Goal: Information Seeking & Learning: Learn about a topic

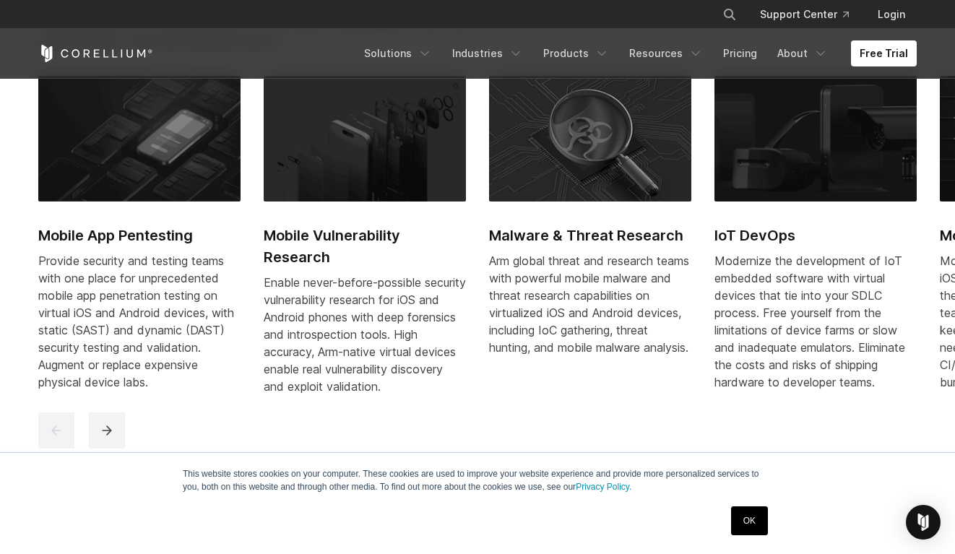
scroll to position [712, 0]
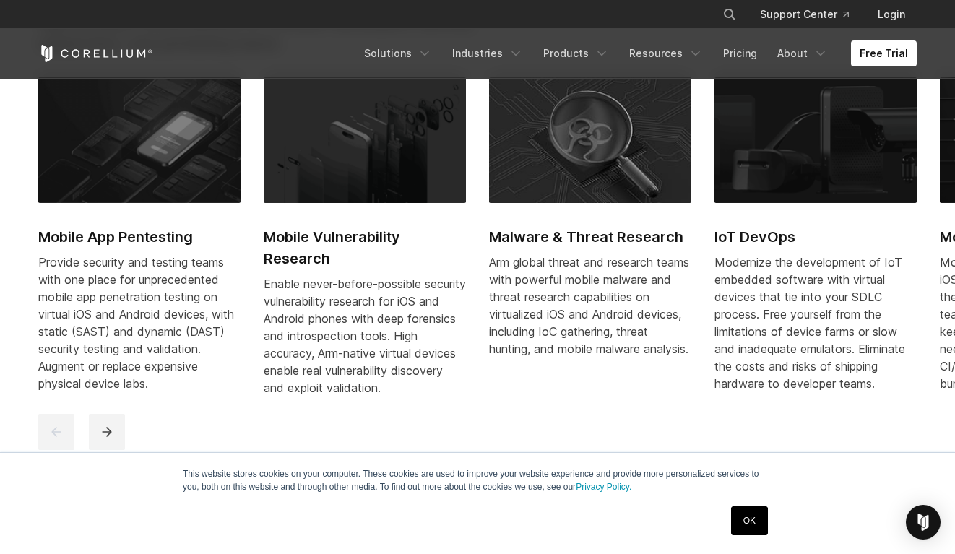
click at [665, 178] on img at bounding box center [590, 140] width 202 height 126
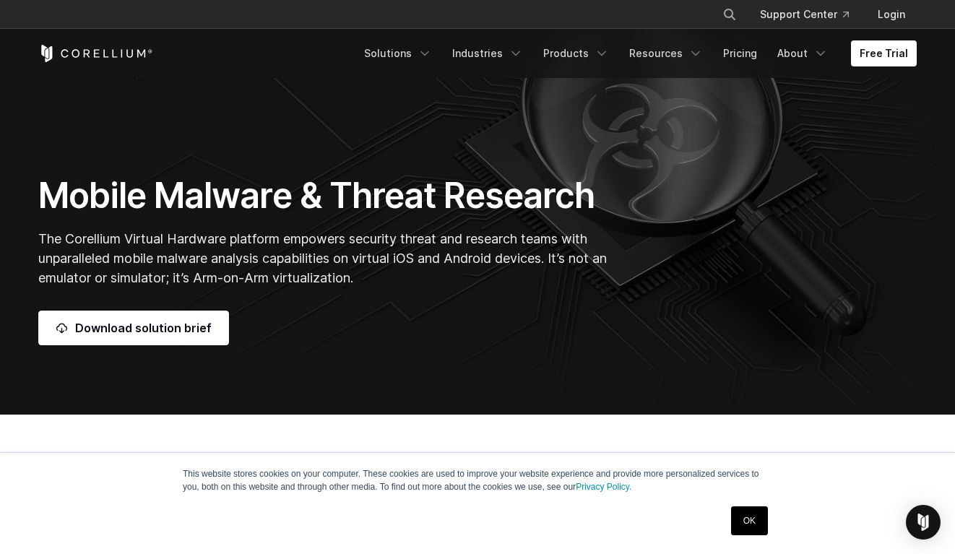
scroll to position [134, 0]
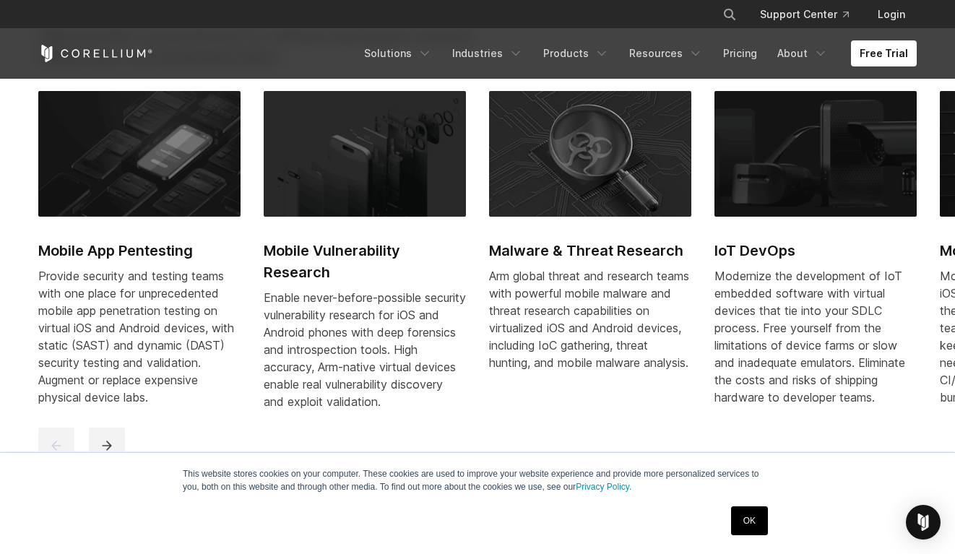
scroll to position [704, 0]
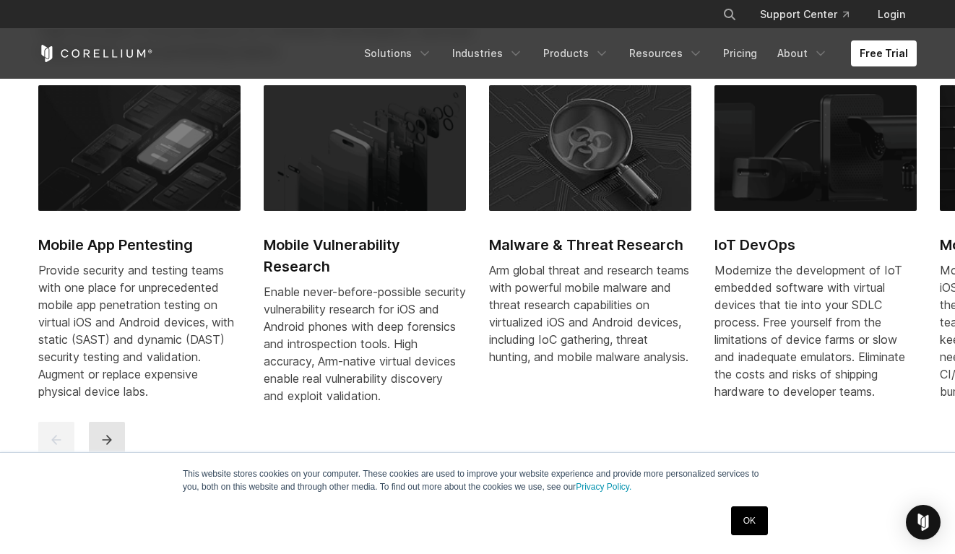
click at [118, 443] on button "next" at bounding box center [107, 440] width 36 height 36
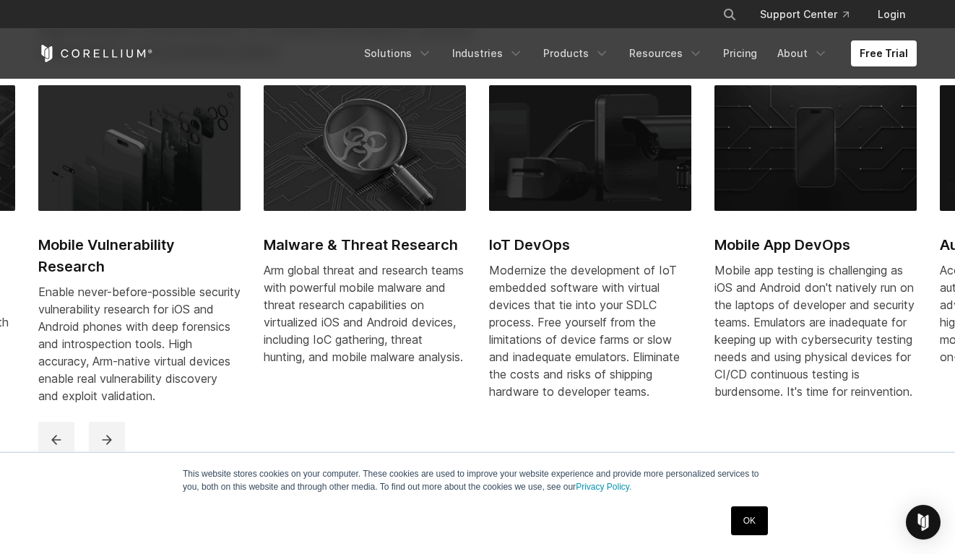
click at [752, 521] on link "OK" at bounding box center [749, 520] width 37 height 29
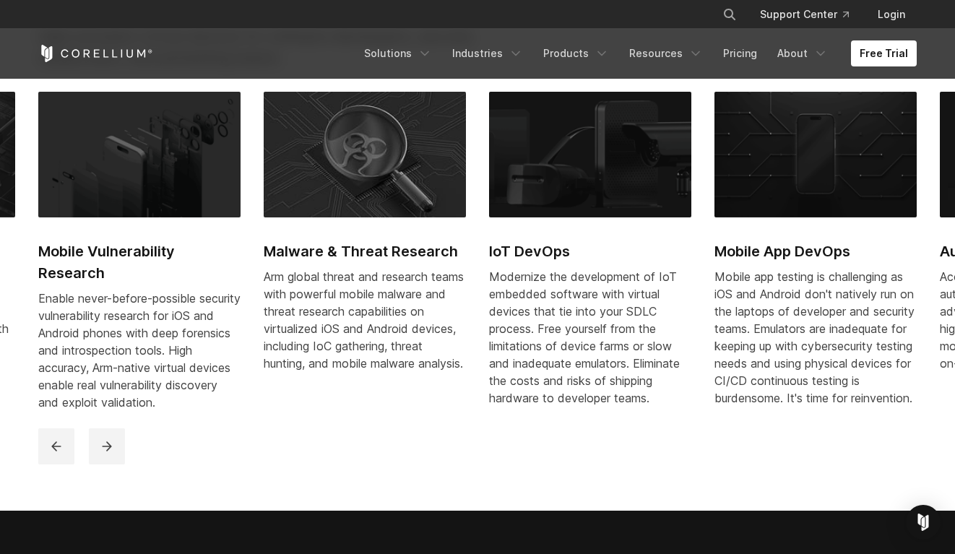
scroll to position [702, 0]
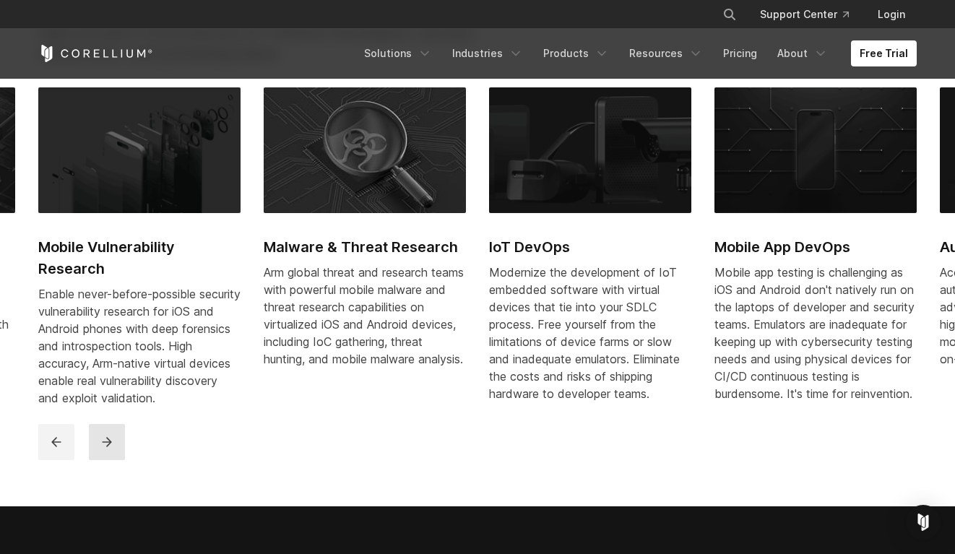
click at [102, 449] on icon "next" at bounding box center [107, 442] width 14 height 14
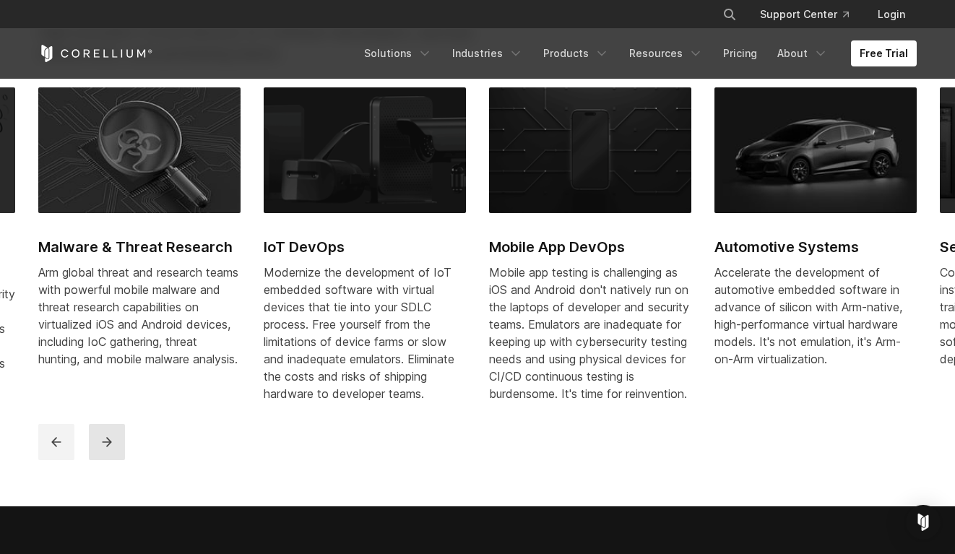
click at [102, 449] on icon "next" at bounding box center [107, 442] width 14 height 14
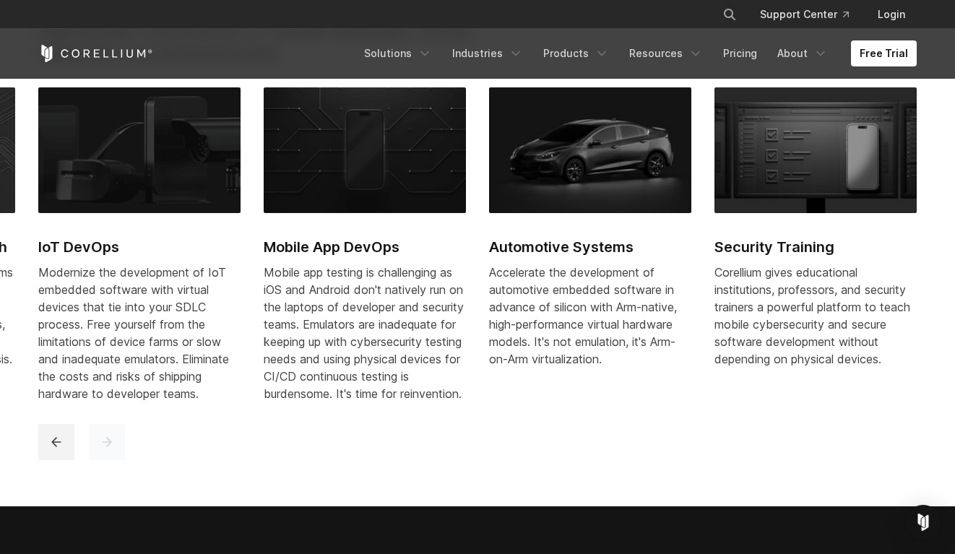
click at [102, 449] on icon "next" at bounding box center [107, 442] width 14 height 14
click at [113, 449] on icon "next" at bounding box center [107, 442] width 14 height 14
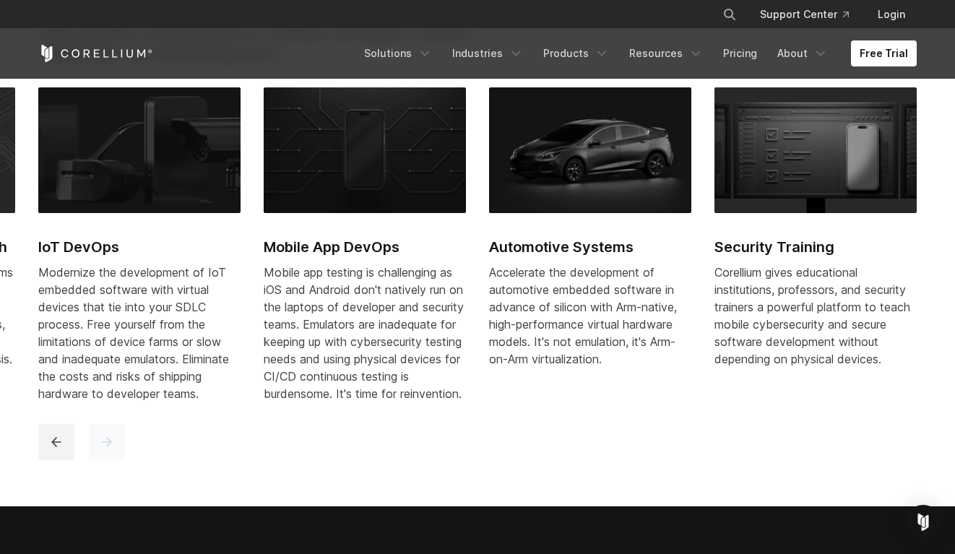
click at [107, 446] on icon "next" at bounding box center [106, 441] width 9 height 9
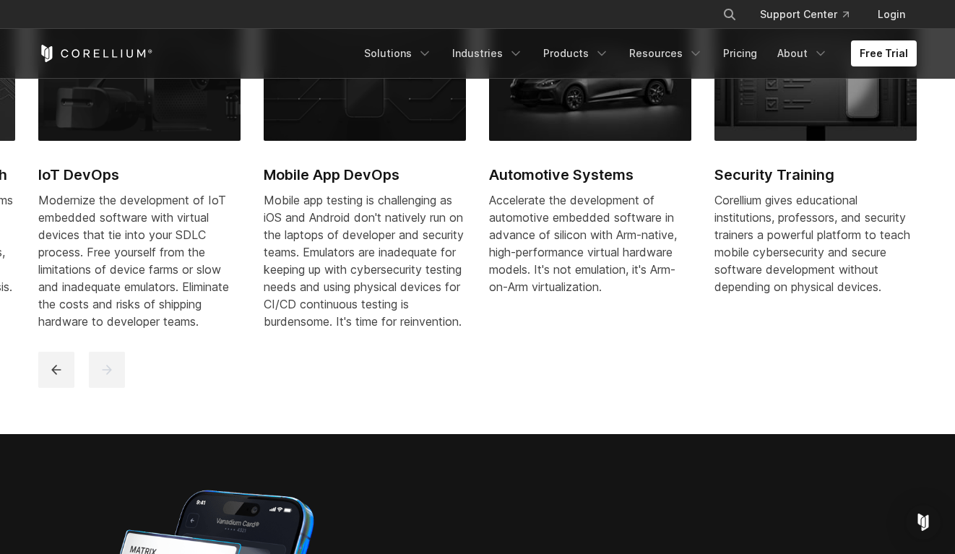
scroll to position [769, 0]
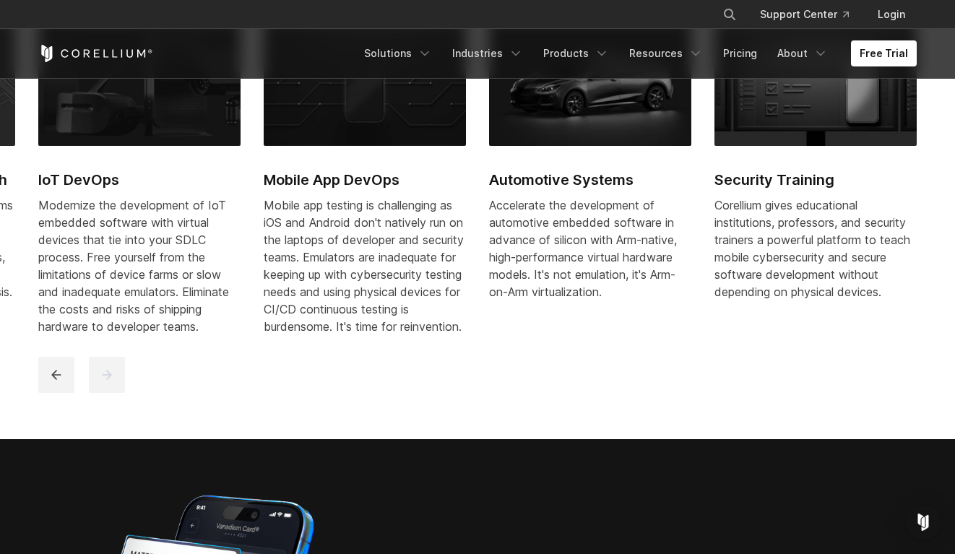
click at [417, 439] on section "Purpose-built solutions for research, development, and testing. High-precision …" at bounding box center [477, 135] width 955 height 607
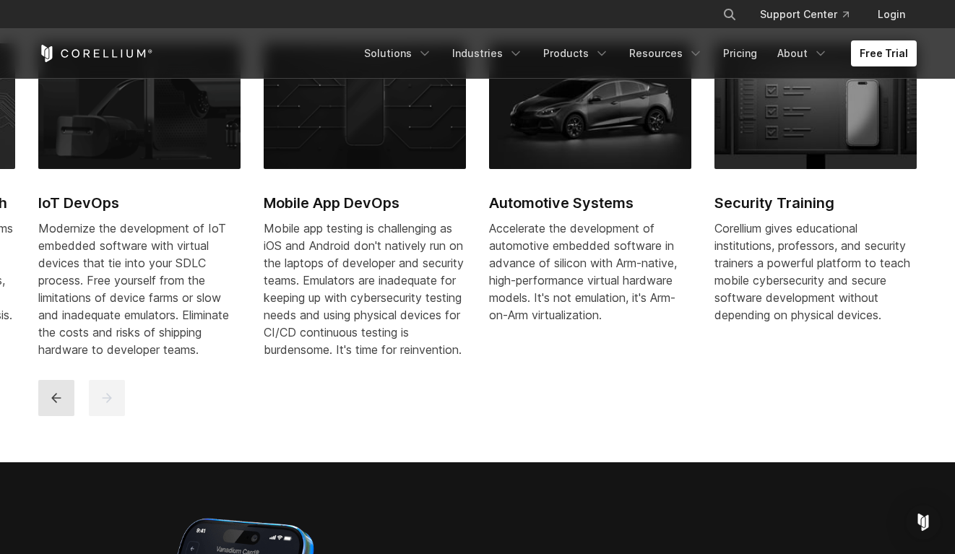
click at [49, 403] on icon "previous" at bounding box center [56, 398] width 14 height 14
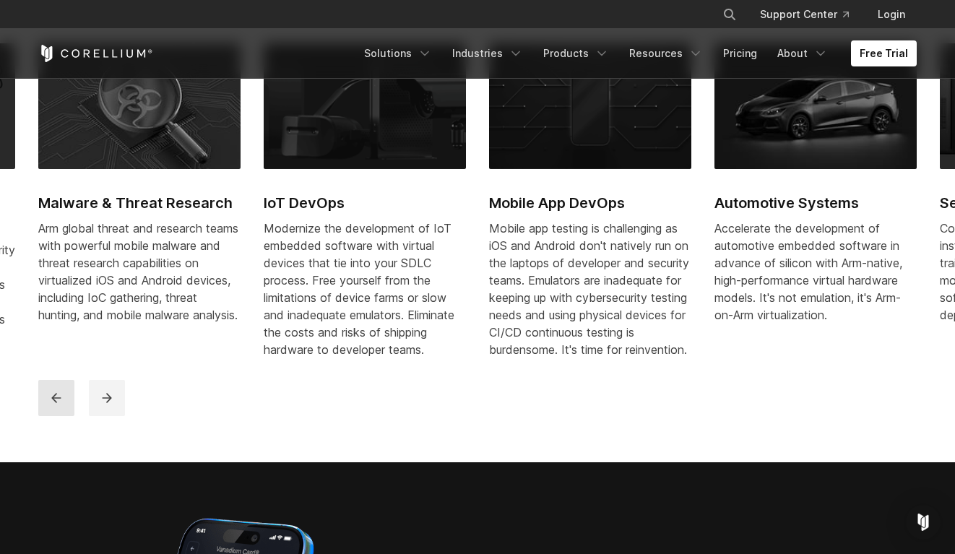
click at [49, 403] on icon "previous" at bounding box center [56, 398] width 14 height 14
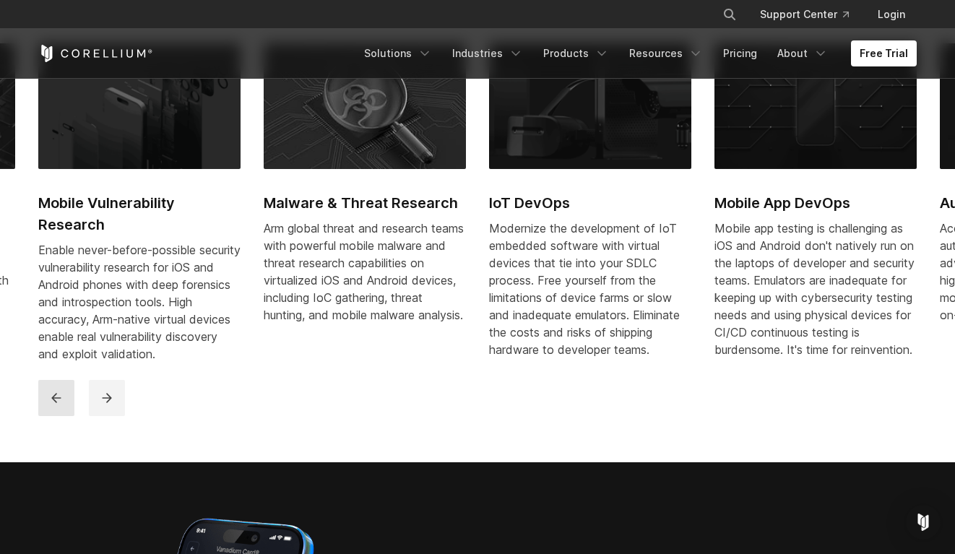
click at [49, 403] on icon "previous" at bounding box center [56, 398] width 14 height 14
click at [332, 427] on div "Mobile App Pentesting Provide security and testing teams with one place for unp…" at bounding box center [477, 230] width 907 height 396
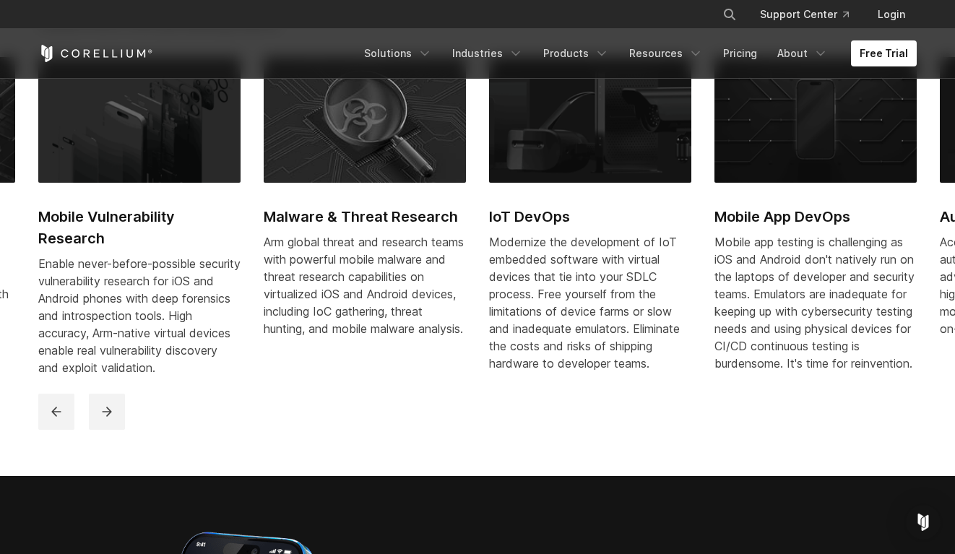
scroll to position [726, 0]
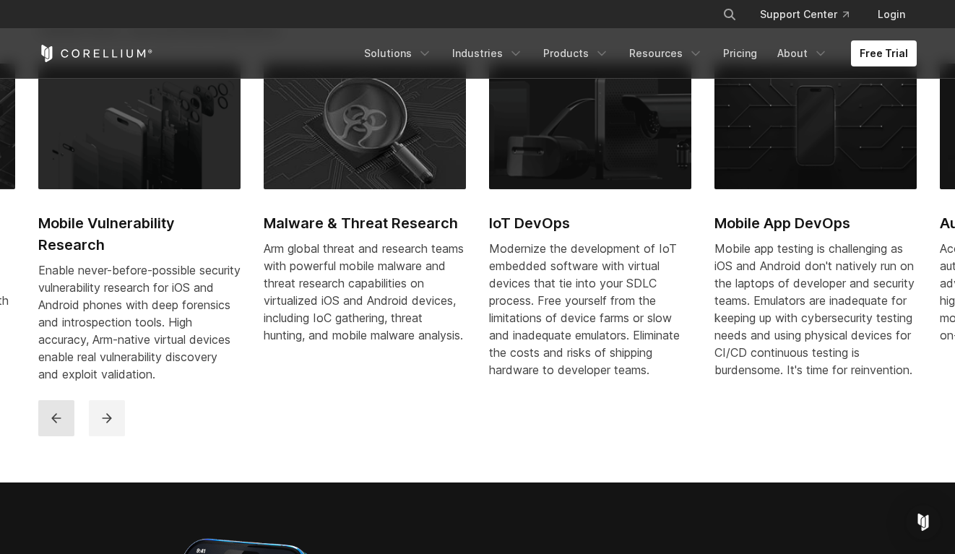
click at [69, 414] on button "previous" at bounding box center [56, 418] width 36 height 36
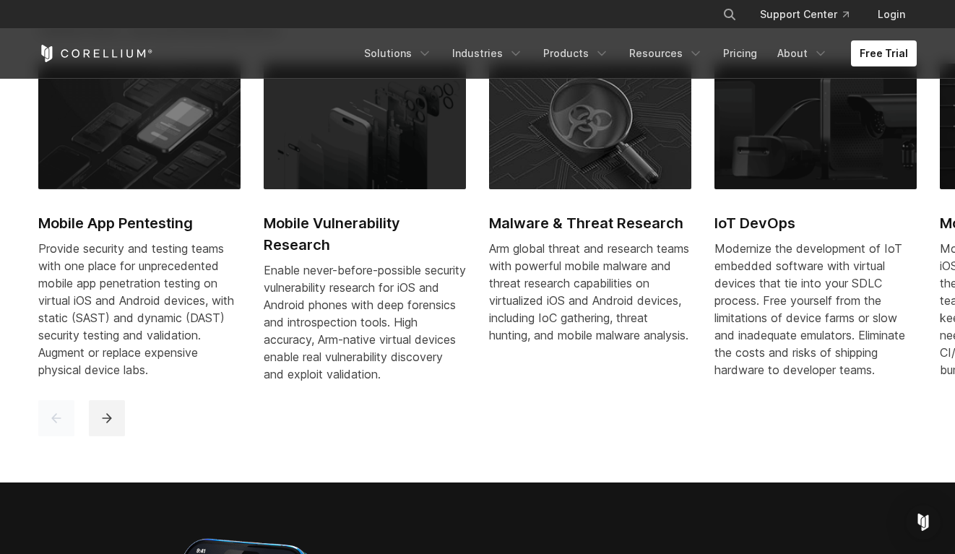
click at [69, 414] on button "previous" at bounding box center [56, 418] width 36 height 36
click at [284, 420] on div at bounding box center [478, 418] width 881 height 36
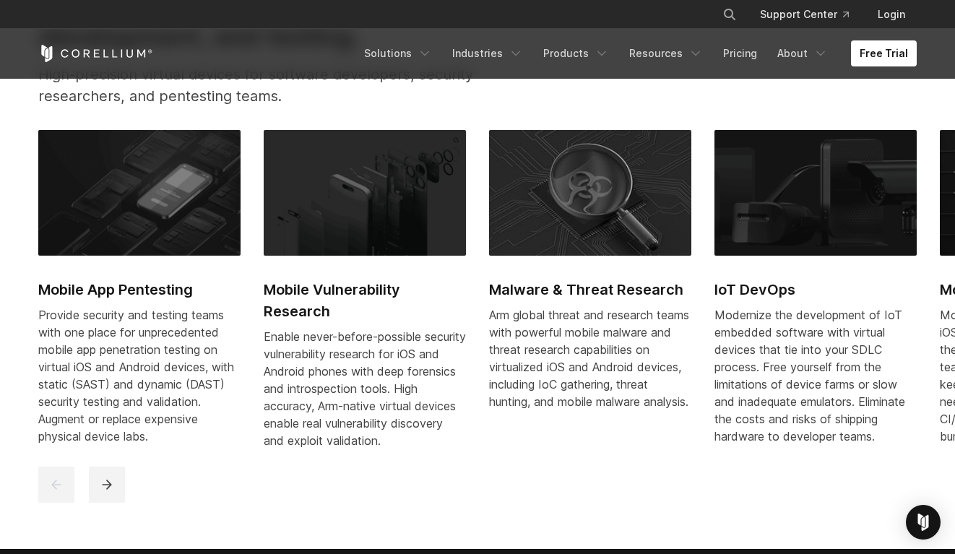
scroll to position [693, 0]
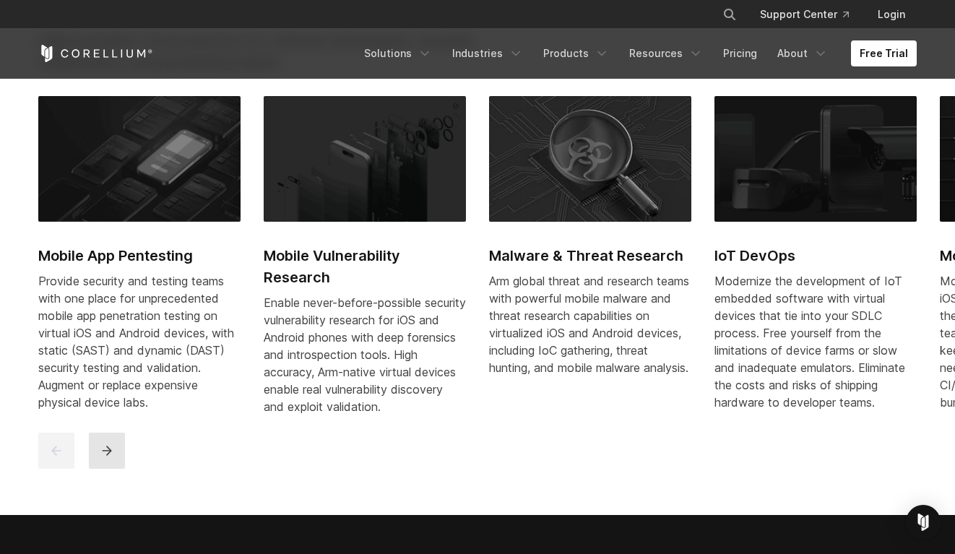
click at [96, 469] on button "next" at bounding box center [107, 451] width 36 height 36
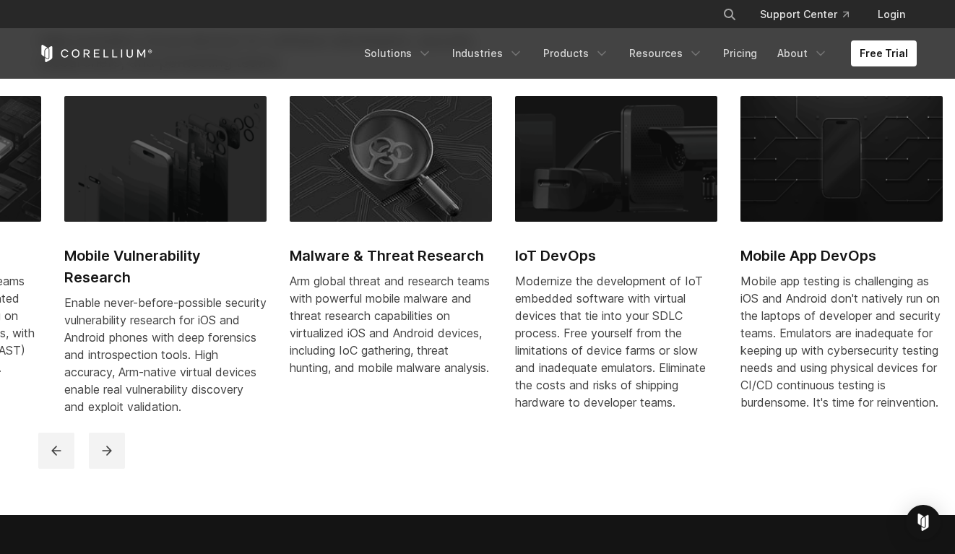
drag, startPoint x: 256, startPoint y: 277, endPoint x: 282, endPoint y: 370, distance: 96.0
click at [282, 370] on div "Mobile App Pentesting Provide security and testing teams with one place for unp…" at bounding box center [627, 264] width 1577 height 336
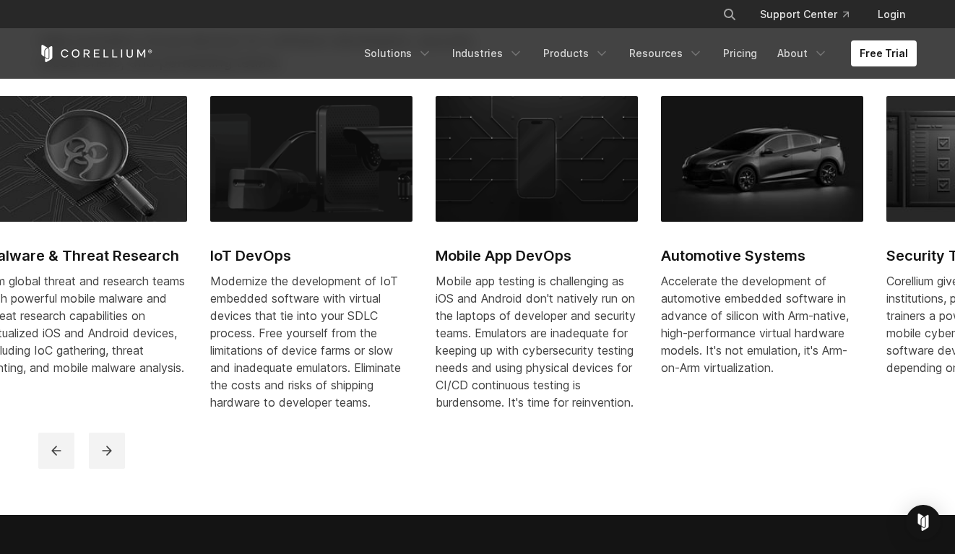
drag, startPoint x: 471, startPoint y: 364, endPoint x: 191, endPoint y: 360, distance: 279.5
click at [191, 360] on div "Mobile App Pentesting Provide security and testing teams with one place for unp…" at bounding box center [322, 264] width 1577 height 336
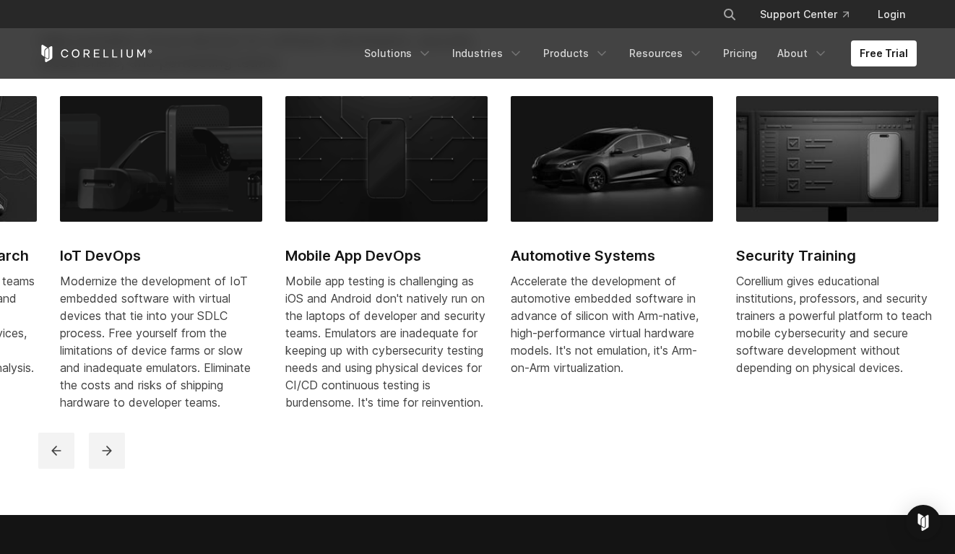
drag, startPoint x: 435, startPoint y: 334, endPoint x: 232, endPoint y: 333, distance: 203.6
click at [231, 333] on div "Modernize the development of IoT embedded software with virtual devices that ti…" at bounding box center [161, 341] width 202 height 139
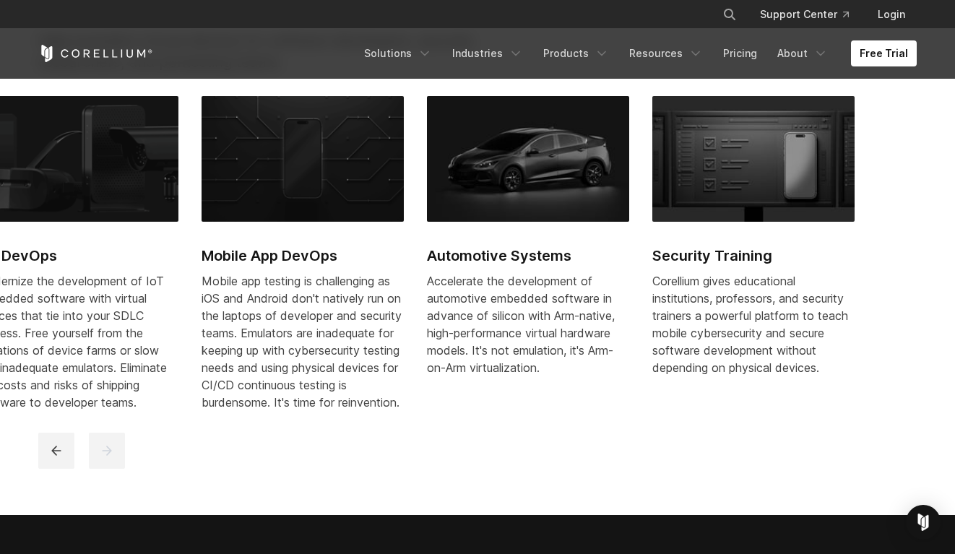
drag, startPoint x: 489, startPoint y: 307, endPoint x: 312, endPoint y: 307, distance: 176.9
click at [311, 307] on div "Mobile App Pentesting Provide security and testing teams with one place for unp…" at bounding box center [88, 264] width 1577 height 336
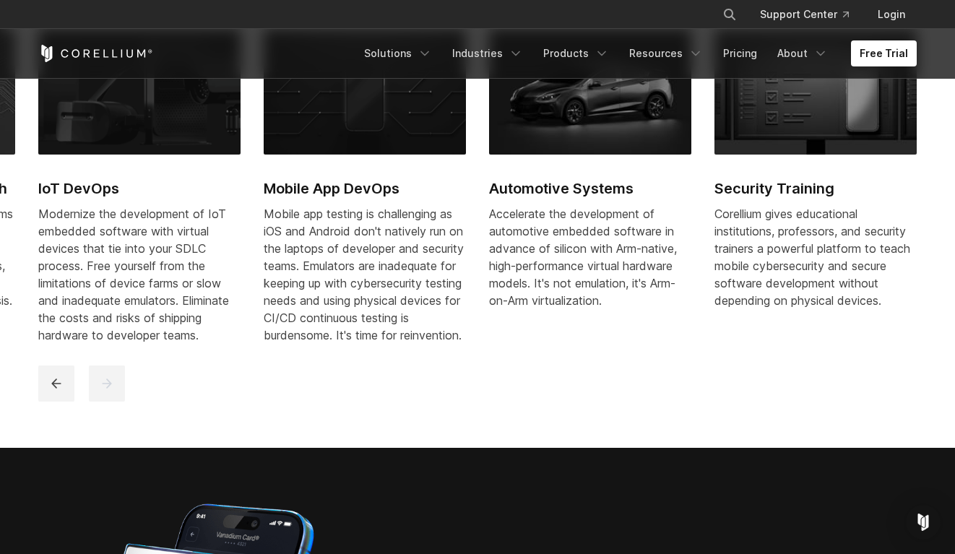
scroll to position [762, 0]
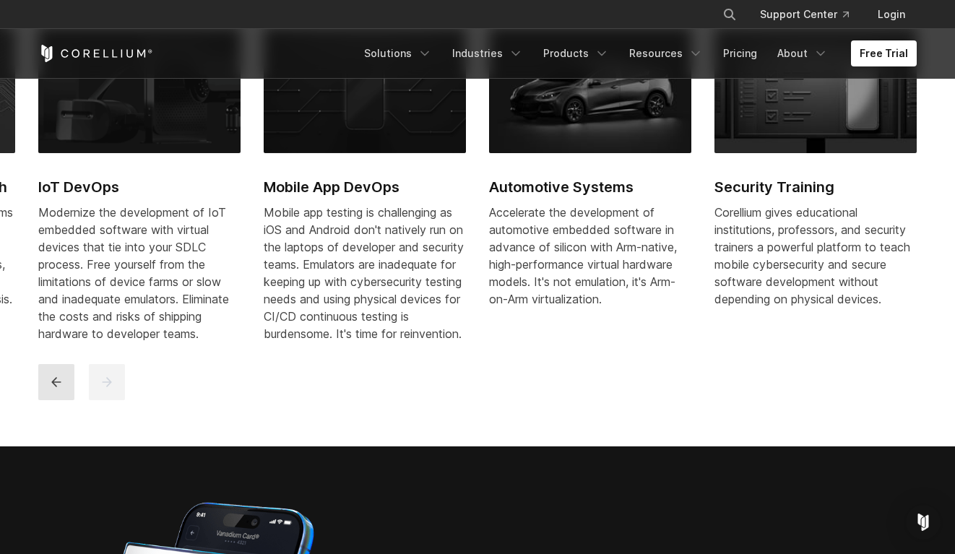
click at [57, 389] on icon "previous" at bounding box center [56, 382] width 14 height 14
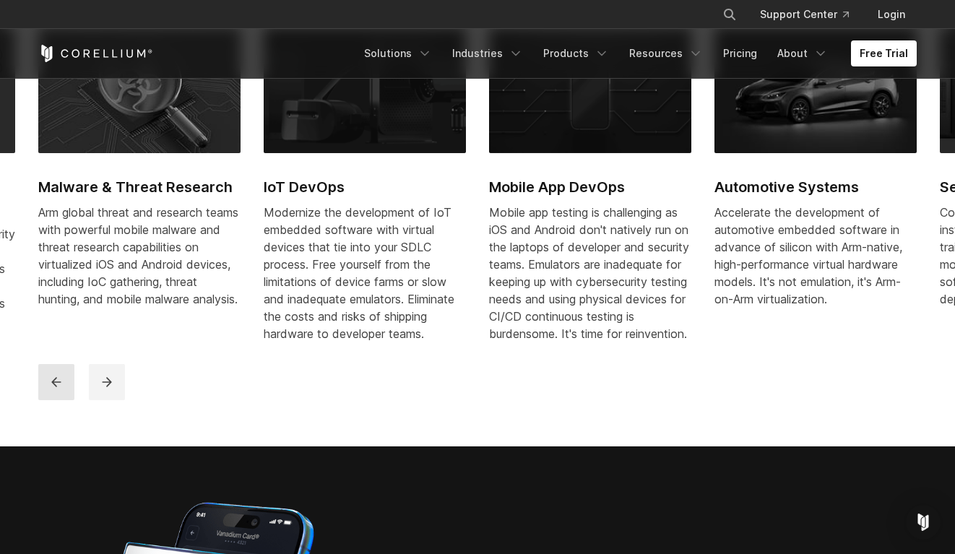
click at [57, 389] on icon "previous" at bounding box center [56, 382] width 14 height 14
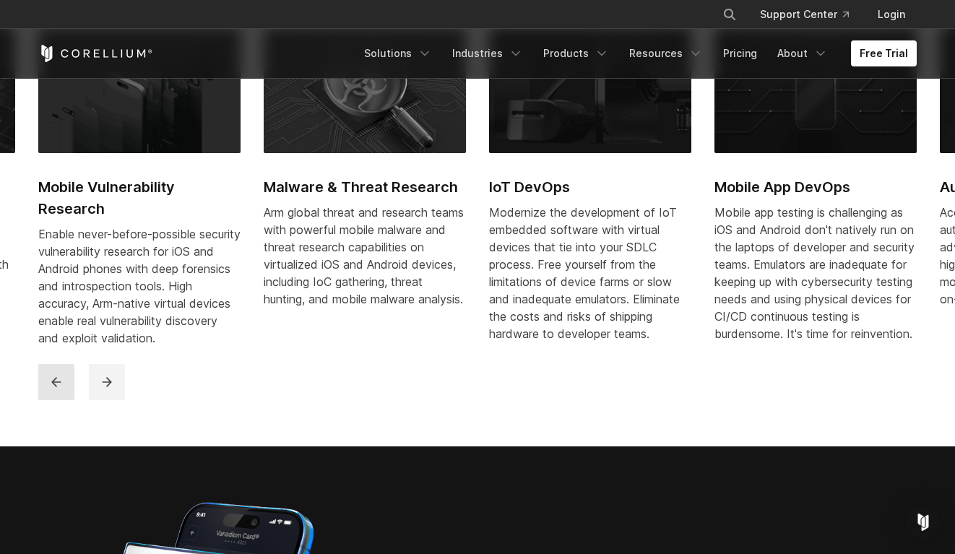
click at [57, 389] on icon "previous" at bounding box center [56, 382] width 14 height 14
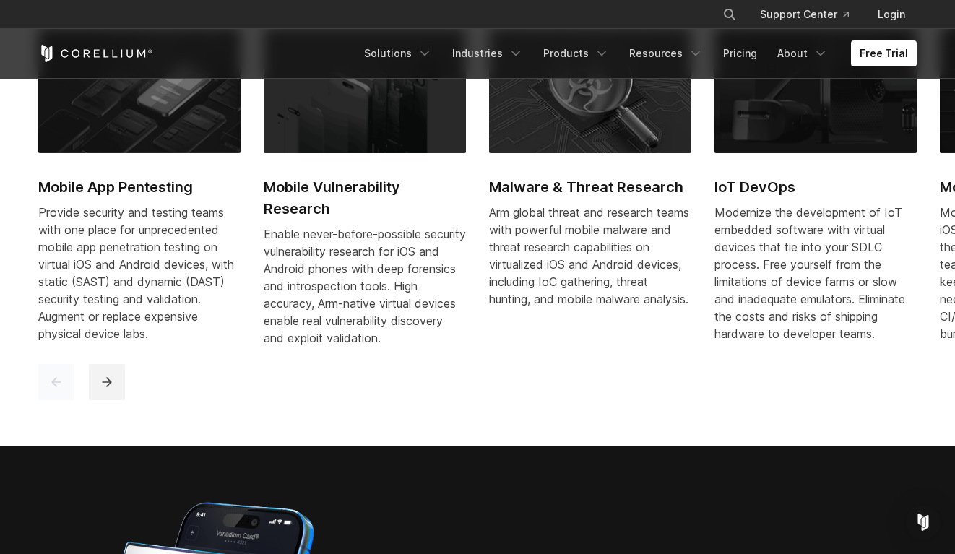
click at [57, 389] on icon "previous" at bounding box center [56, 382] width 14 height 14
click at [107, 389] on icon "next" at bounding box center [107, 382] width 14 height 14
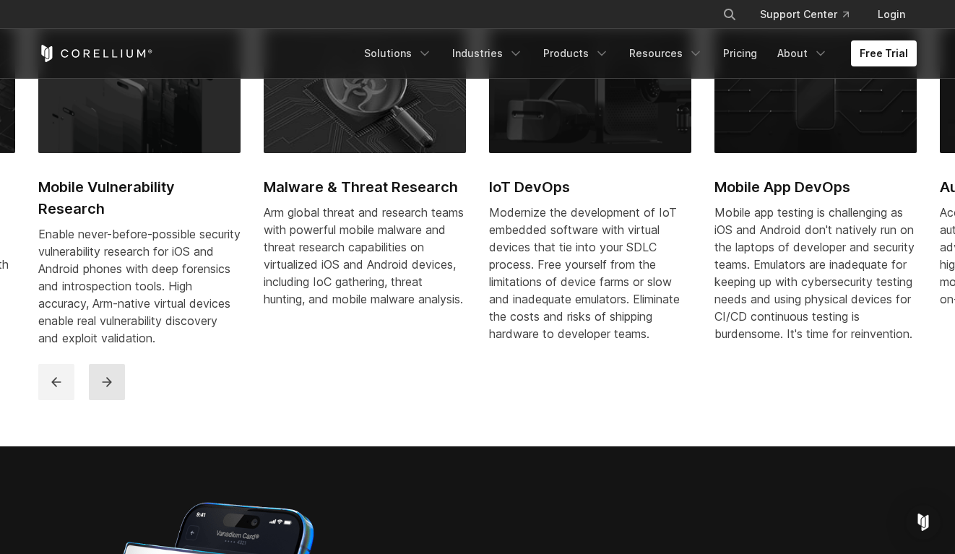
click at [107, 389] on icon "next" at bounding box center [107, 382] width 14 height 14
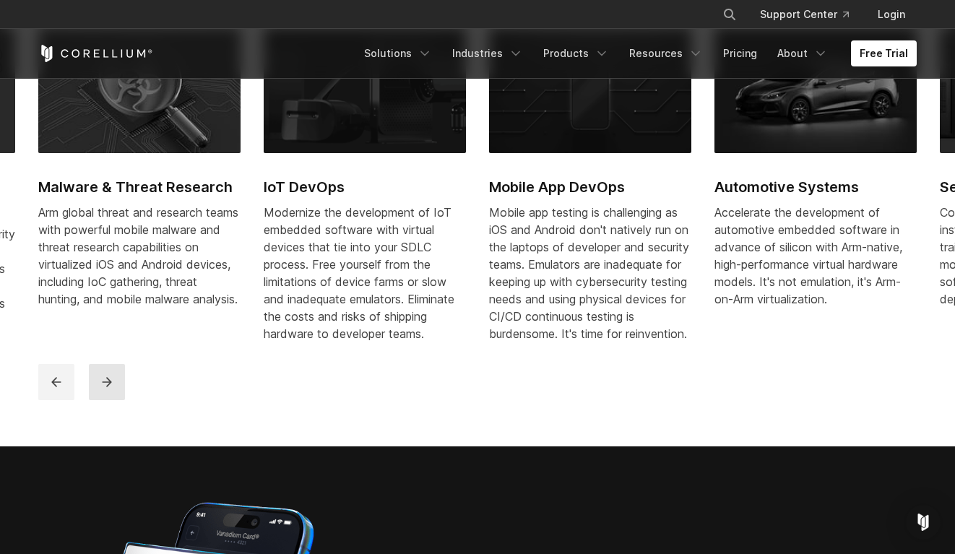
click at [107, 389] on icon "next" at bounding box center [107, 382] width 14 height 14
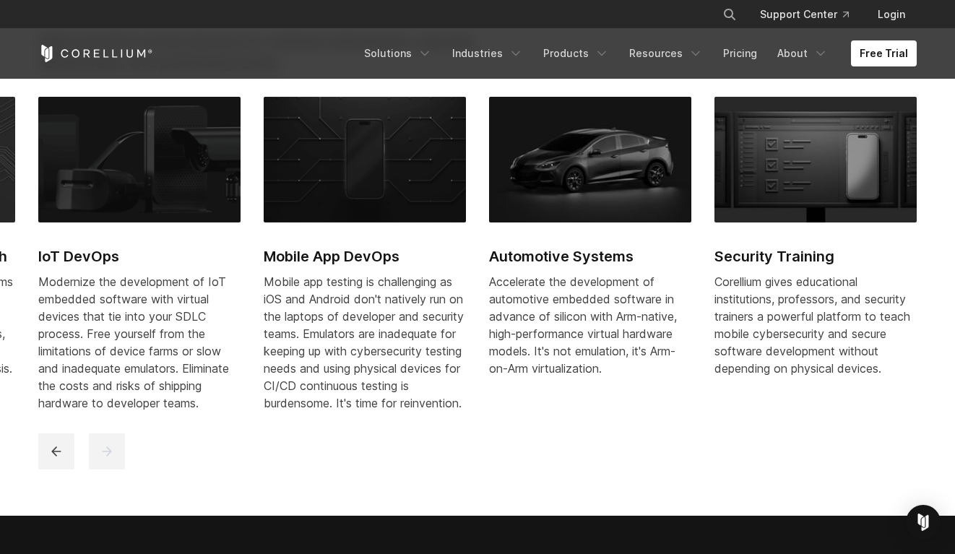
scroll to position [674, 0]
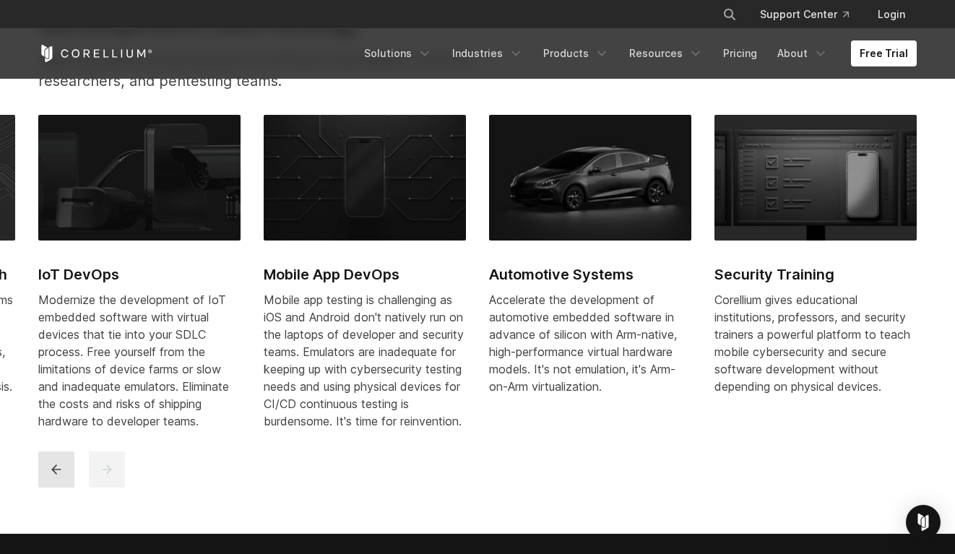
click at [61, 477] on icon "previous" at bounding box center [56, 469] width 14 height 14
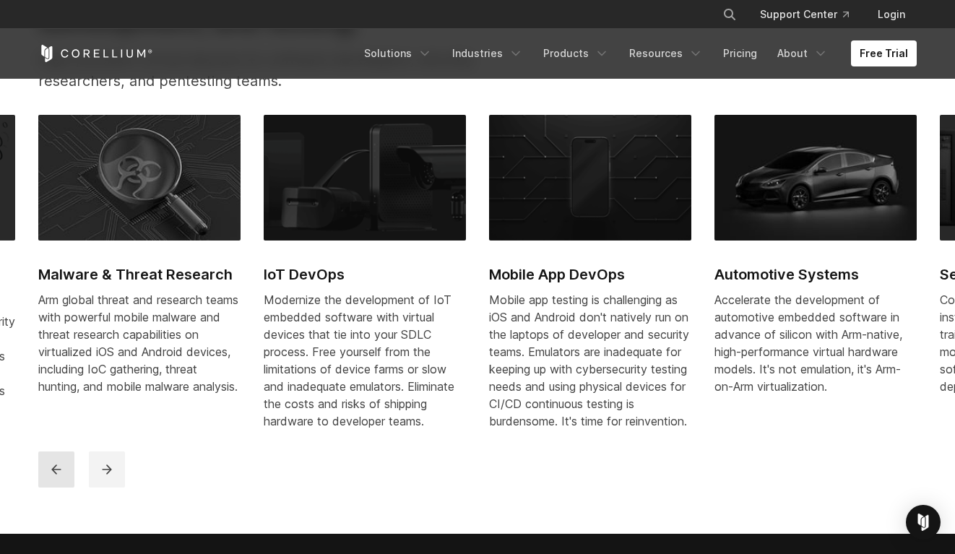
click at [61, 477] on icon "previous" at bounding box center [56, 469] width 14 height 14
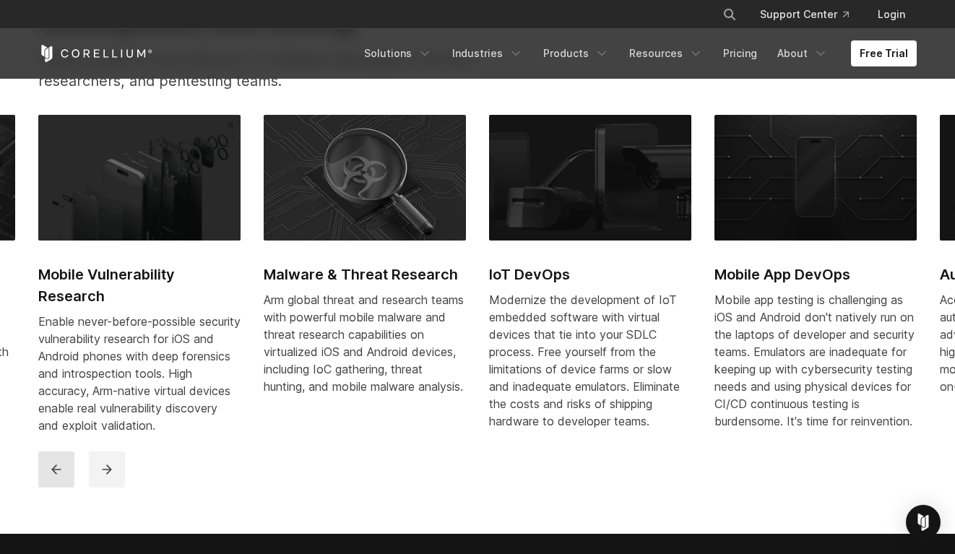
click at [58, 477] on icon "previous" at bounding box center [56, 469] width 14 height 14
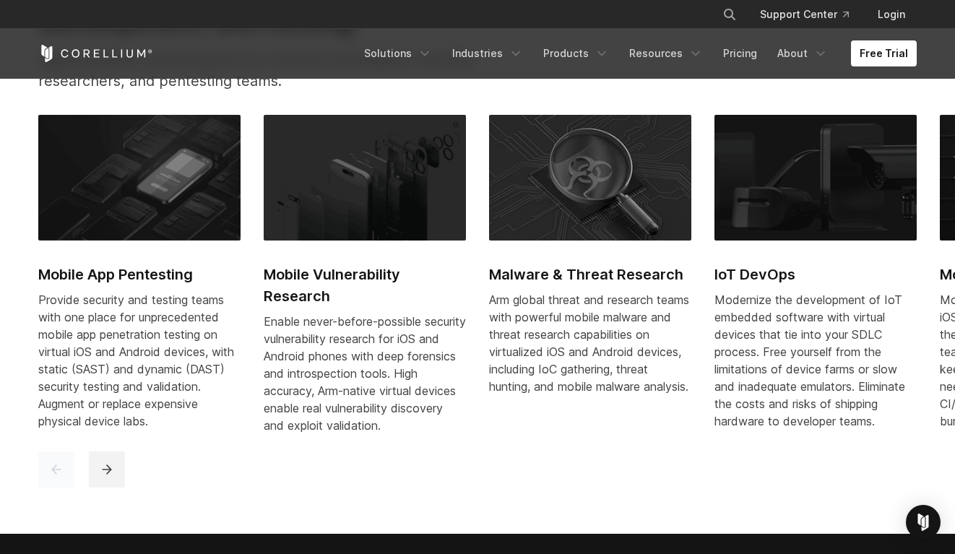
click at [58, 477] on icon "previous" at bounding box center [56, 469] width 14 height 14
click at [118, 476] on button "next" at bounding box center [107, 469] width 36 height 36
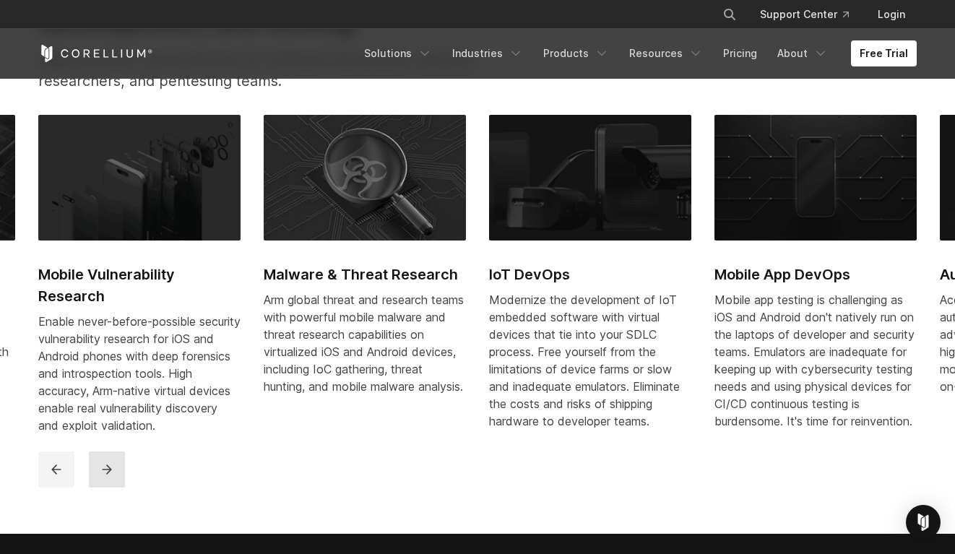
click at [118, 476] on button "next" at bounding box center [107, 469] width 36 height 36
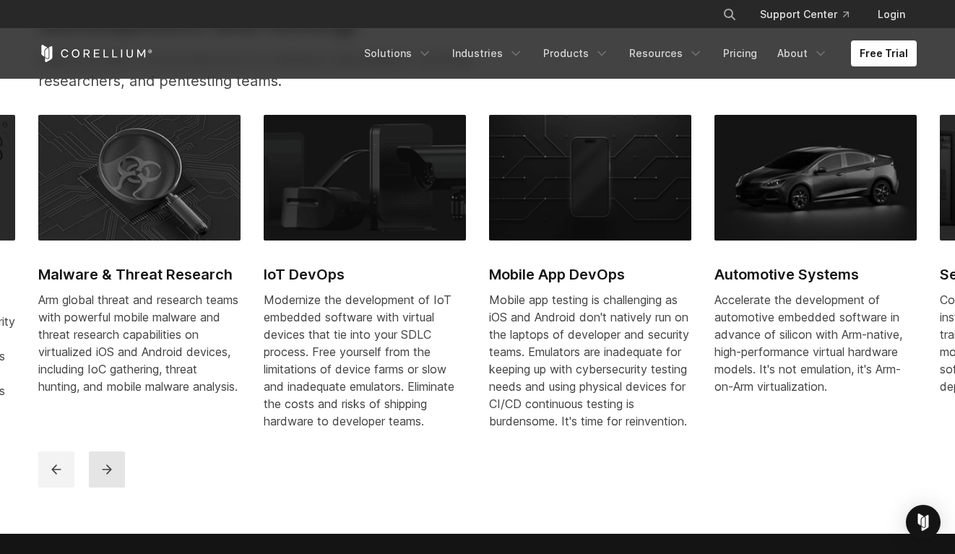
click at [118, 476] on button "next" at bounding box center [107, 469] width 36 height 36
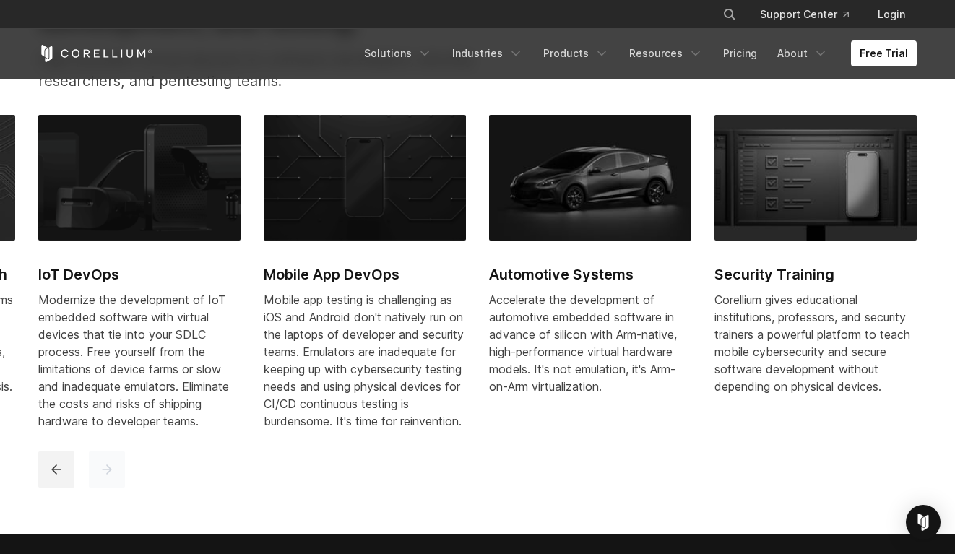
click at [118, 476] on button "next" at bounding box center [107, 469] width 36 height 36
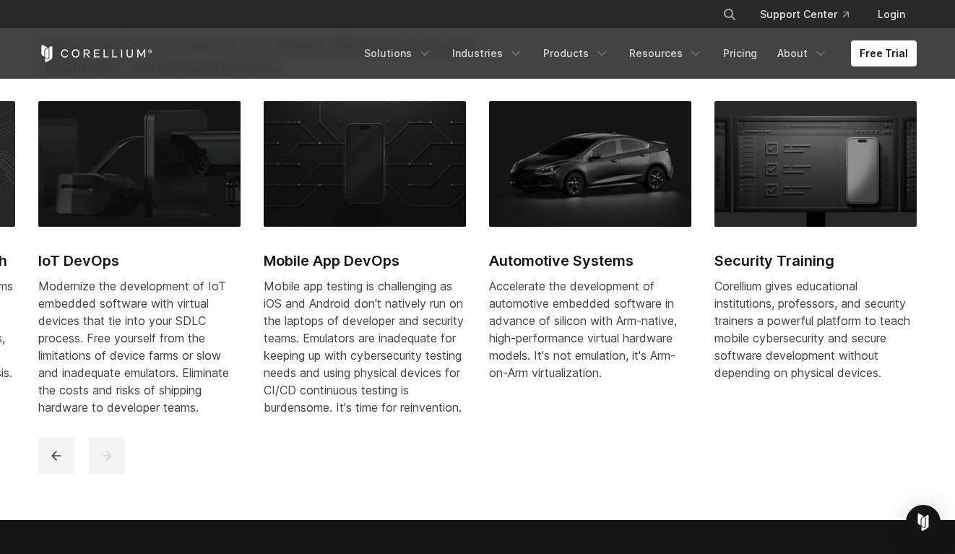
scroll to position [685, 0]
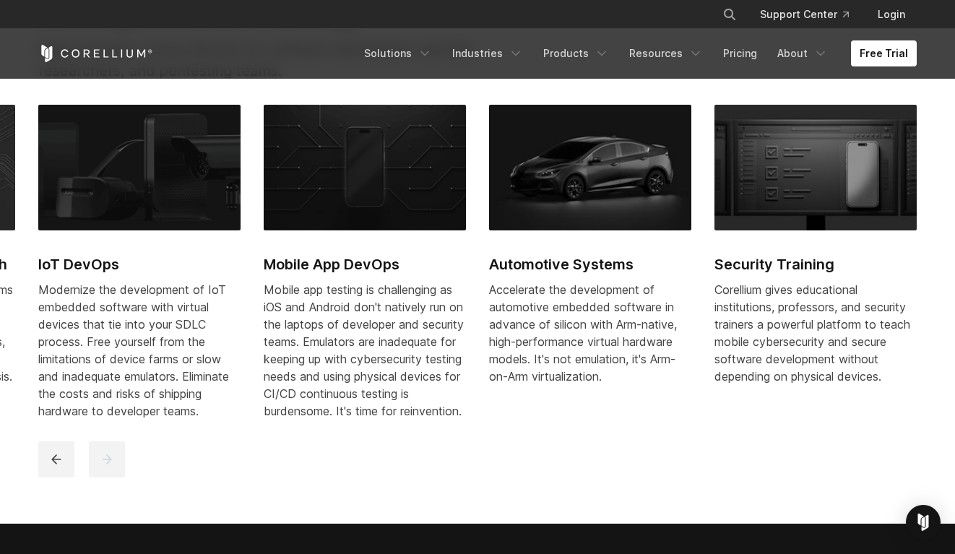
click at [61, 489] on div "Mobile App Pentesting Provide security and testing teams with one place for unp…" at bounding box center [477, 291] width 907 height 396
click at [60, 477] on button "previous" at bounding box center [56, 459] width 36 height 36
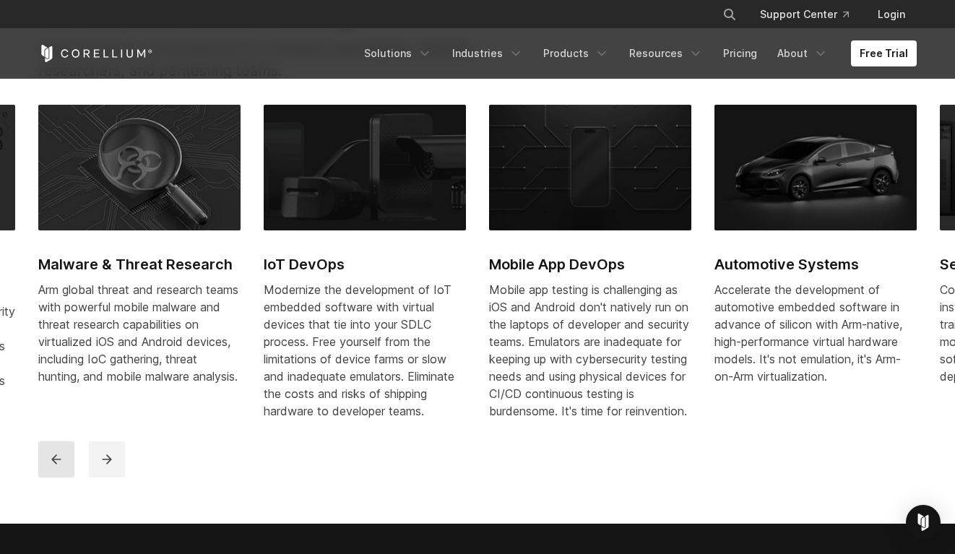
click at [60, 477] on button "previous" at bounding box center [56, 459] width 36 height 36
click at [477, 220] on div "Mobile App Pentesting Provide security and testing teams with one place for unp…" at bounding box center [376, 273] width 1577 height 336
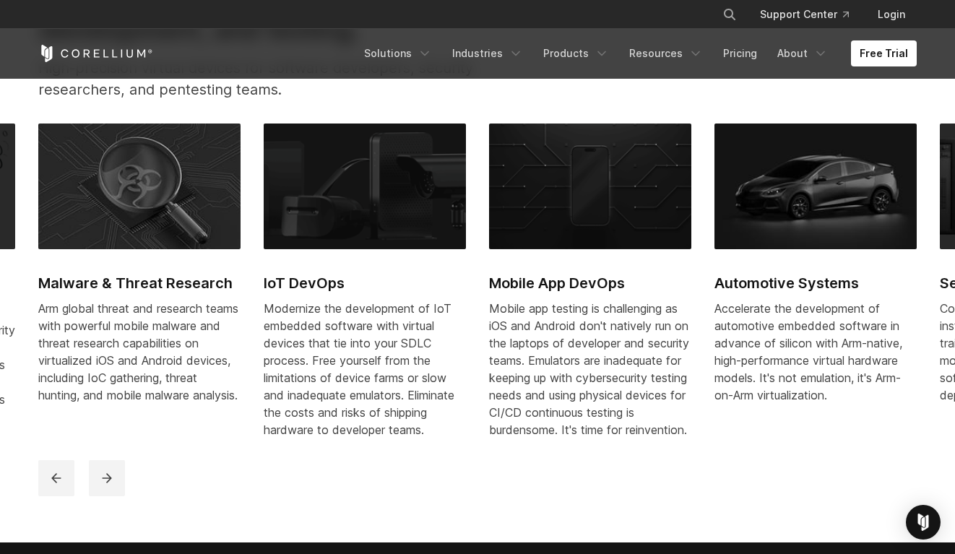
scroll to position [671, 0]
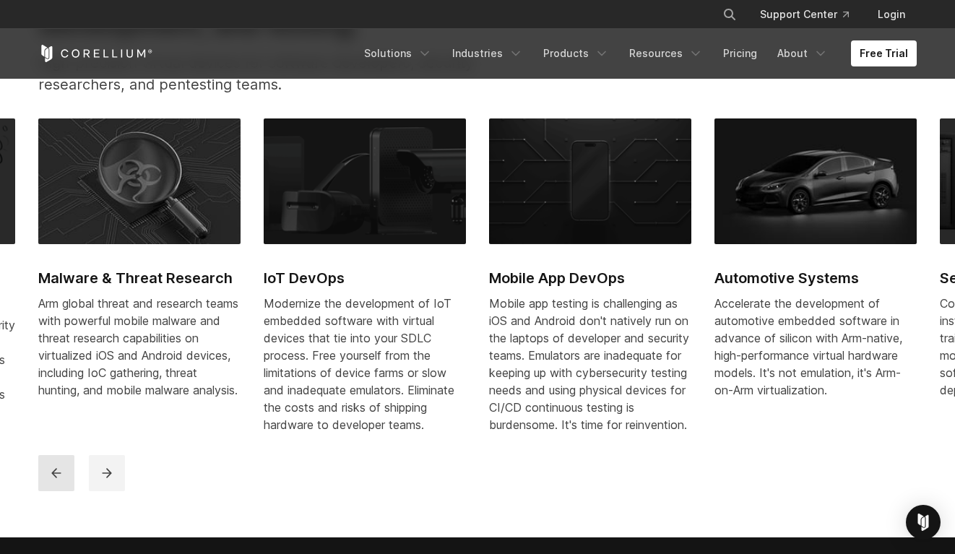
click at [61, 480] on icon "previous" at bounding box center [56, 473] width 14 height 14
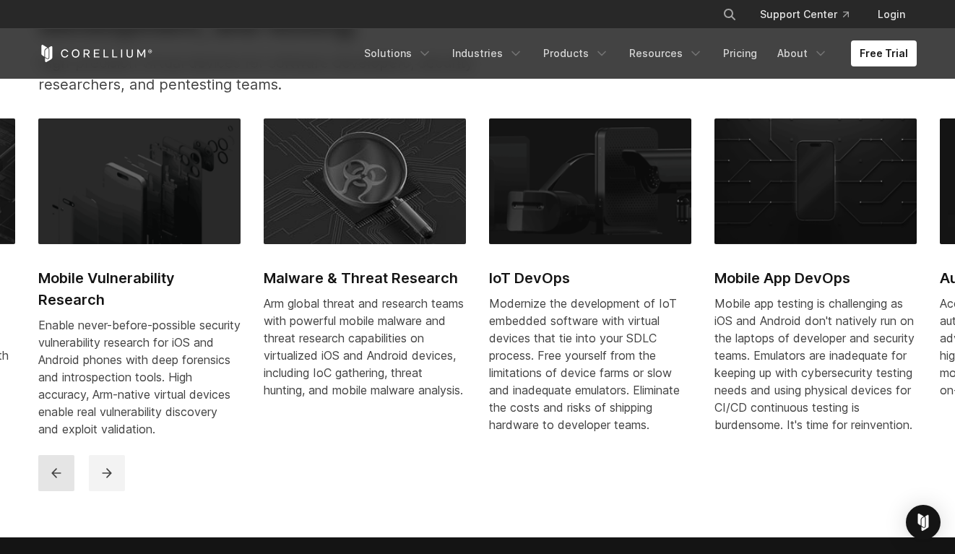
click at [61, 480] on icon "previous" at bounding box center [56, 473] width 14 height 14
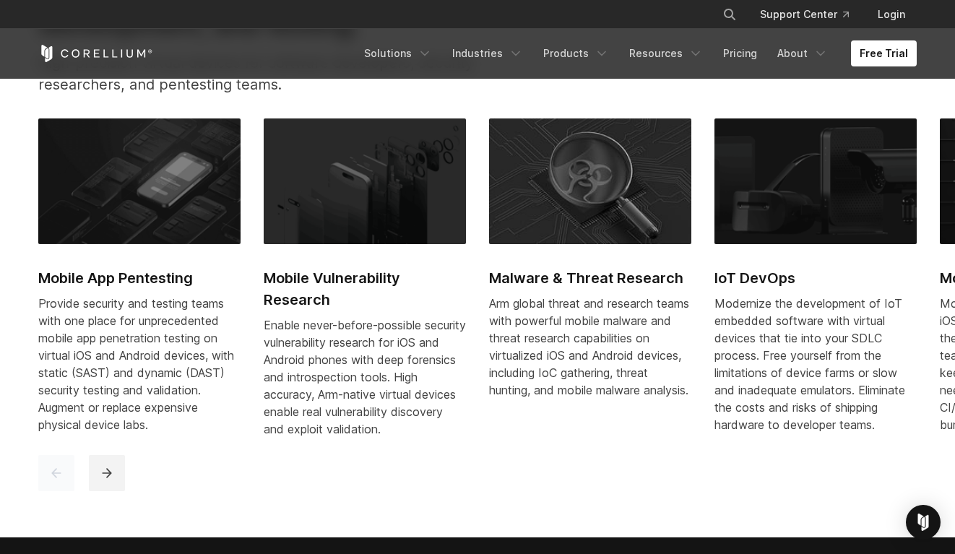
click at [61, 480] on icon "previous" at bounding box center [56, 473] width 14 height 14
click at [109, 477] on icon "next" at bounding box center [106, 472] width 9 height 9
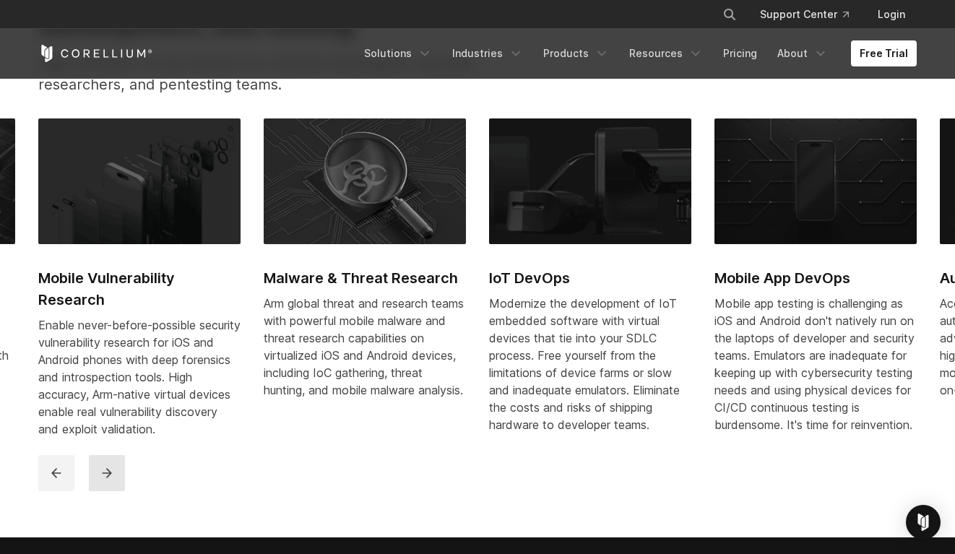
click at [109, 477] on icon "next" at bounding box center [106, 472] width 9 height 9
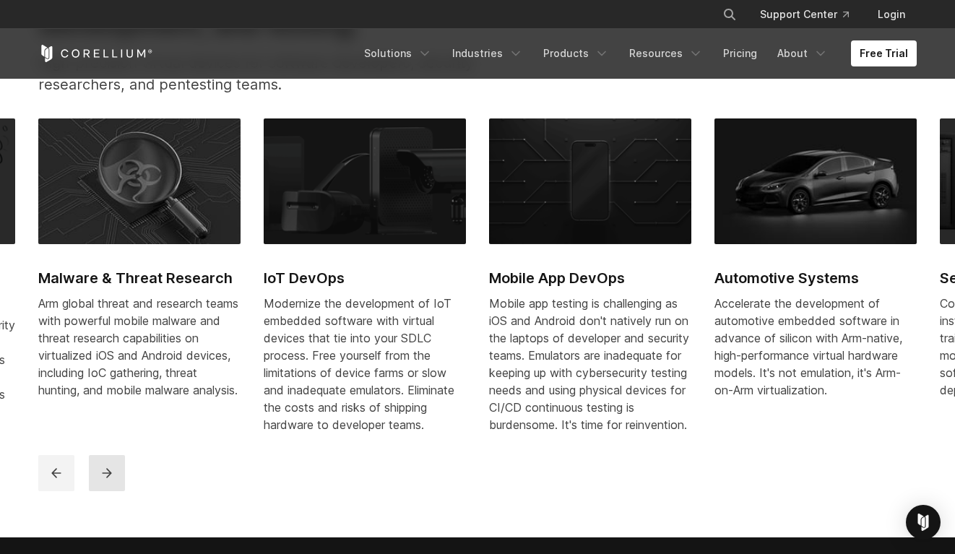
click at [109, 477] on icon "next" at bounding box center [106, 472] width 9 height 9
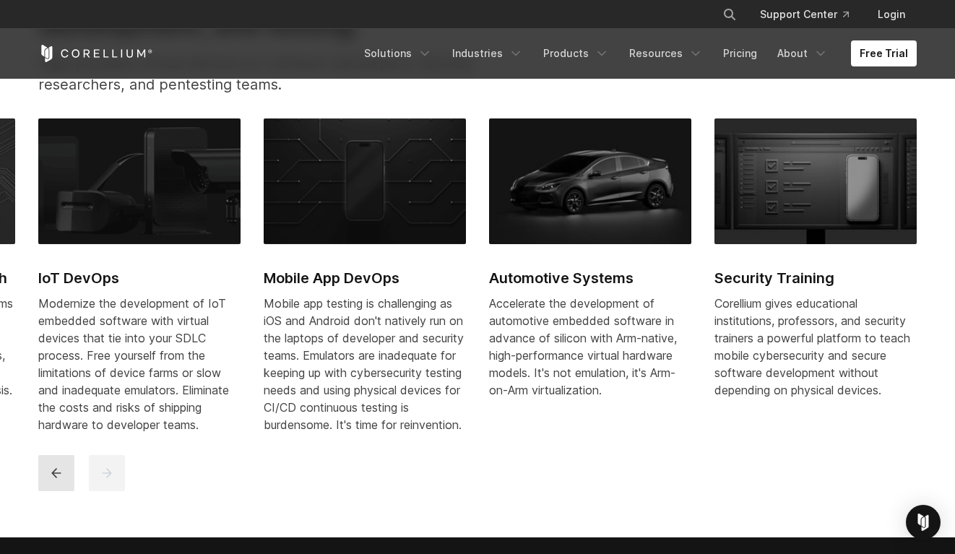
click at [56, 480] on icon "previous" at bounding box center [56, 473] width 14 height 14
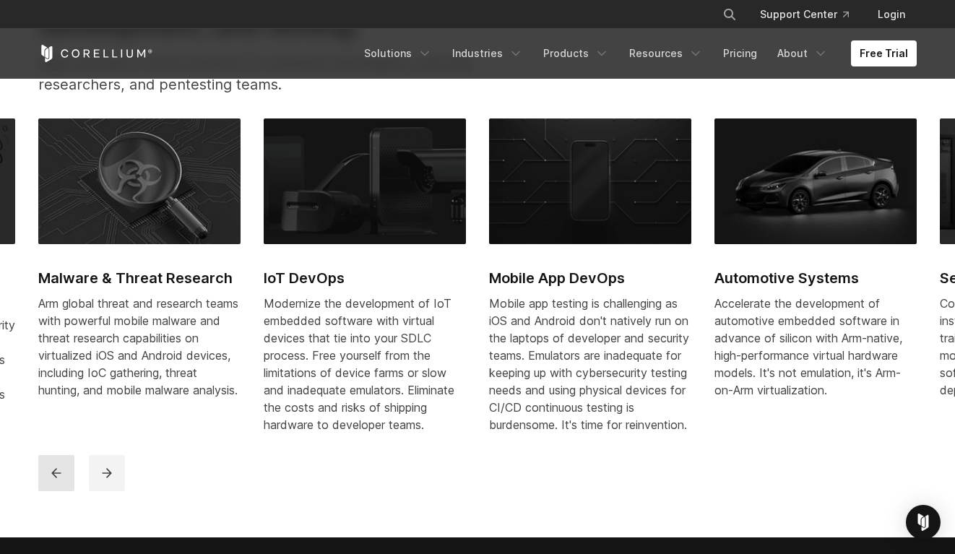
click at [53, 477] on icon "previous" at bounding box center [55, 472] width 9 height 9
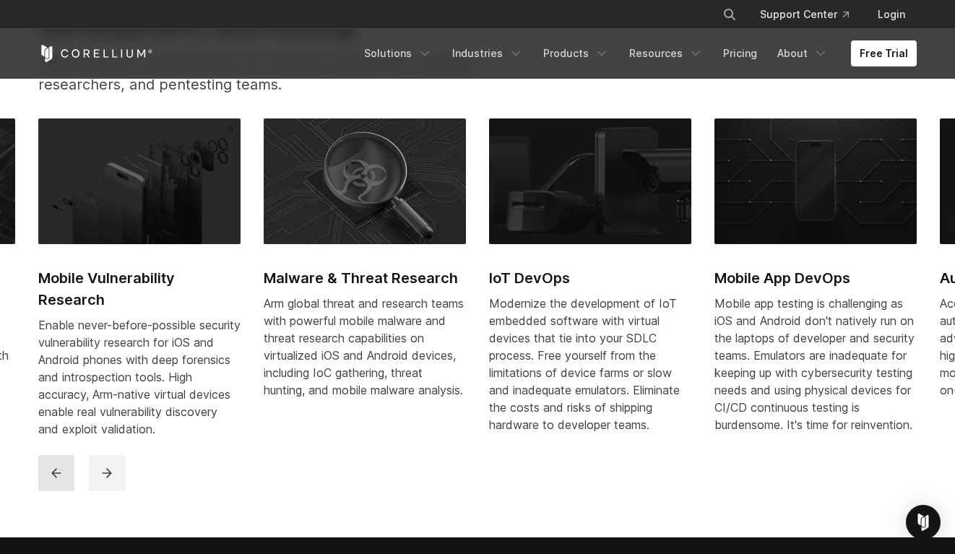
click at [53, 477] on icon "previous" at bounding box center [55, 472] width 9 height 9
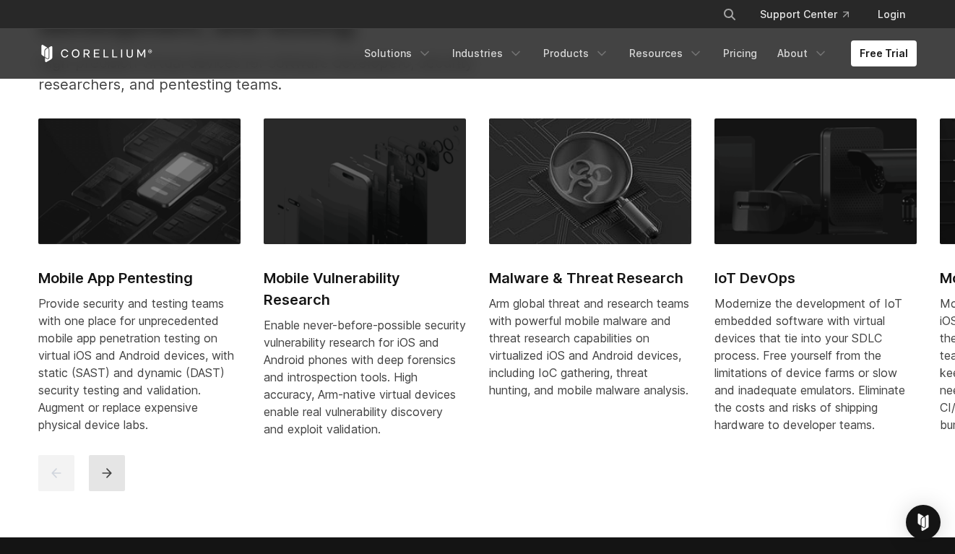
click at [113, 478] on button "next" at bounding box center [107, 473] width 36 height 36
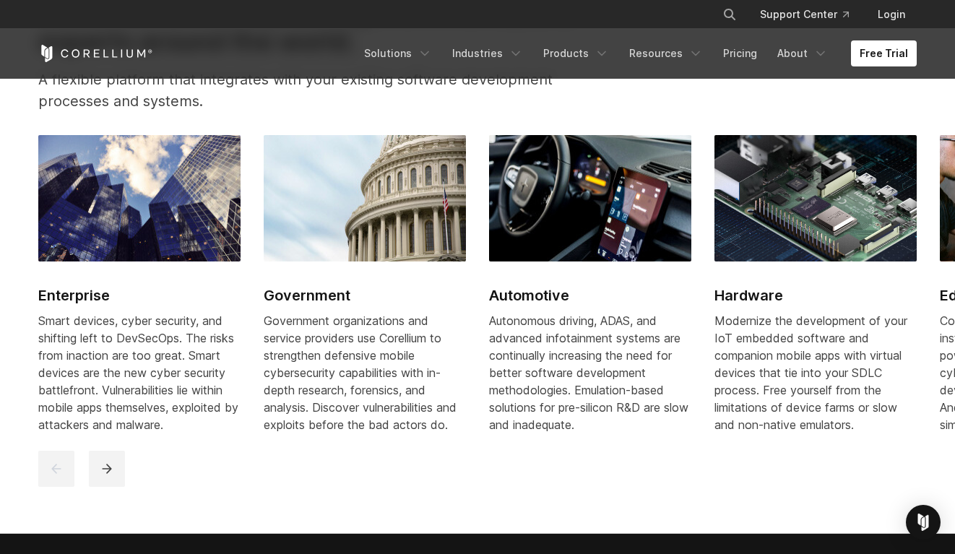
scroll to position [1769, 0]
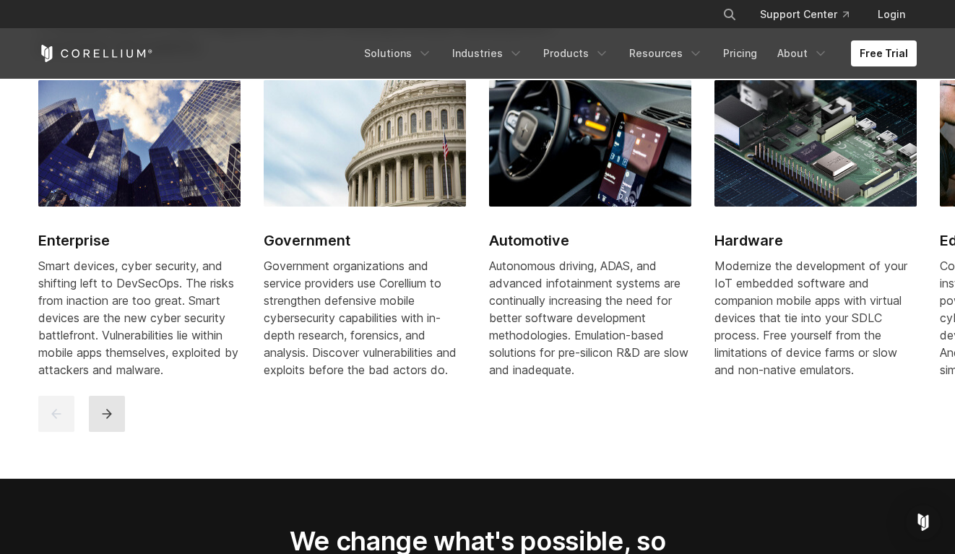
click at [120, 414] on button "next" at bounding box center [107, 414] width 36 height 36
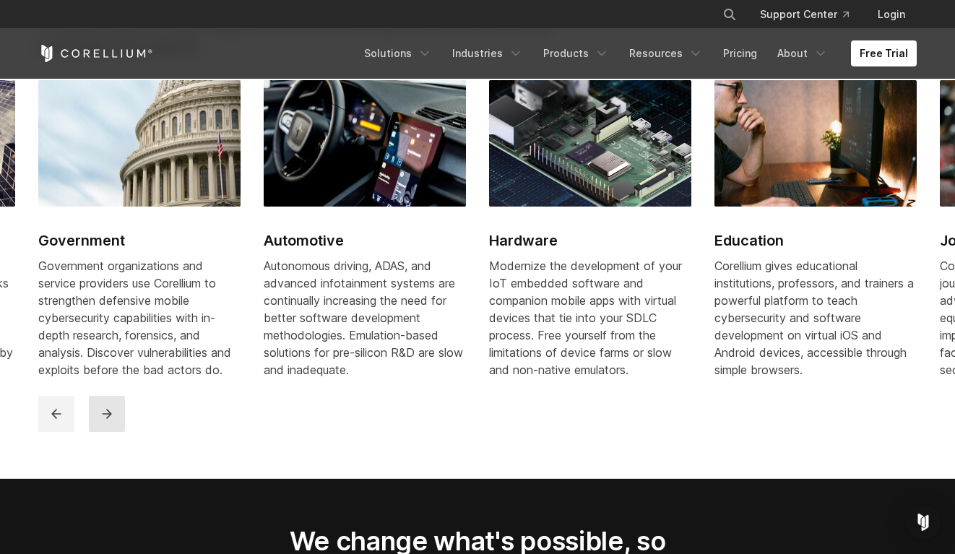
click at [120, 414] on button "next" at bounding box center [107, 414] width 36 height 36
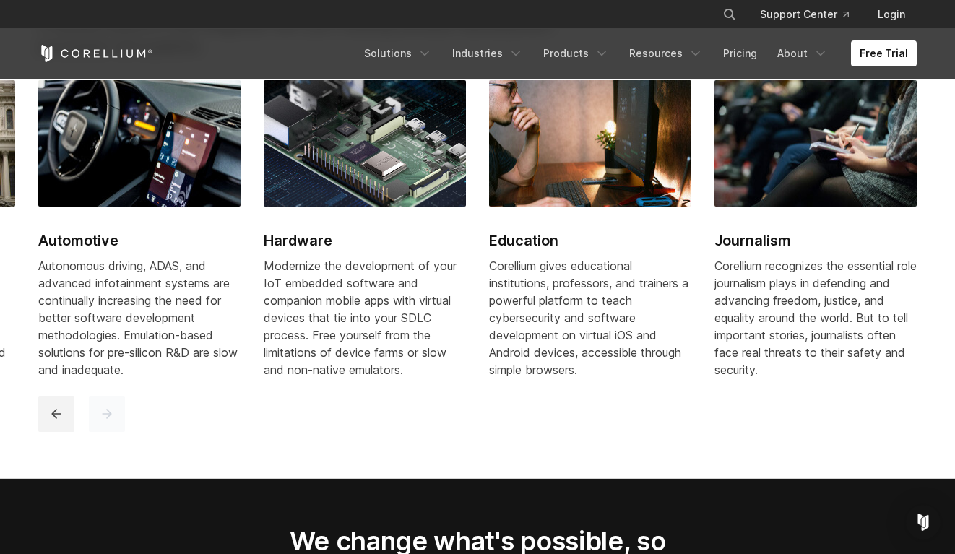
click at [120, 414] on button "next" at bounding box center [107, 414] width 36 height 36
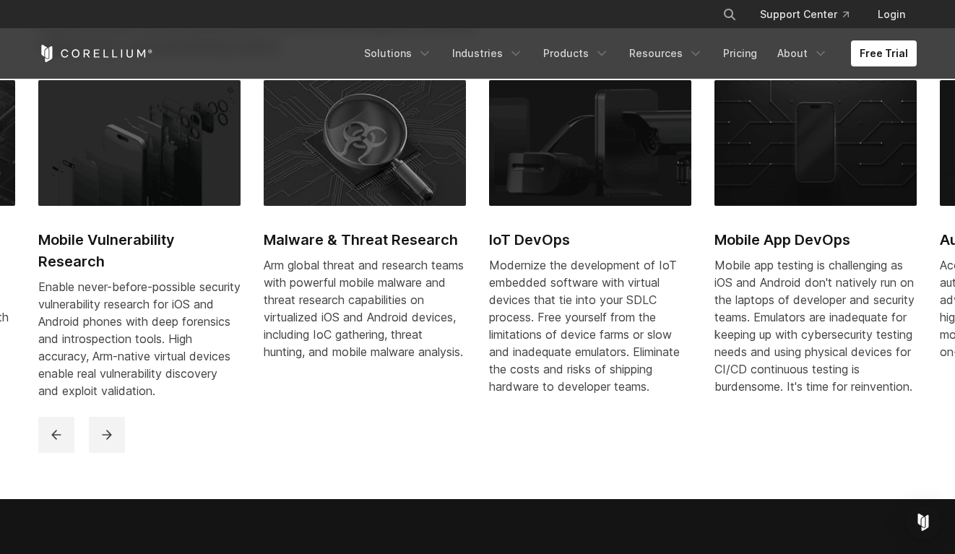
scroll to position [708, 0]
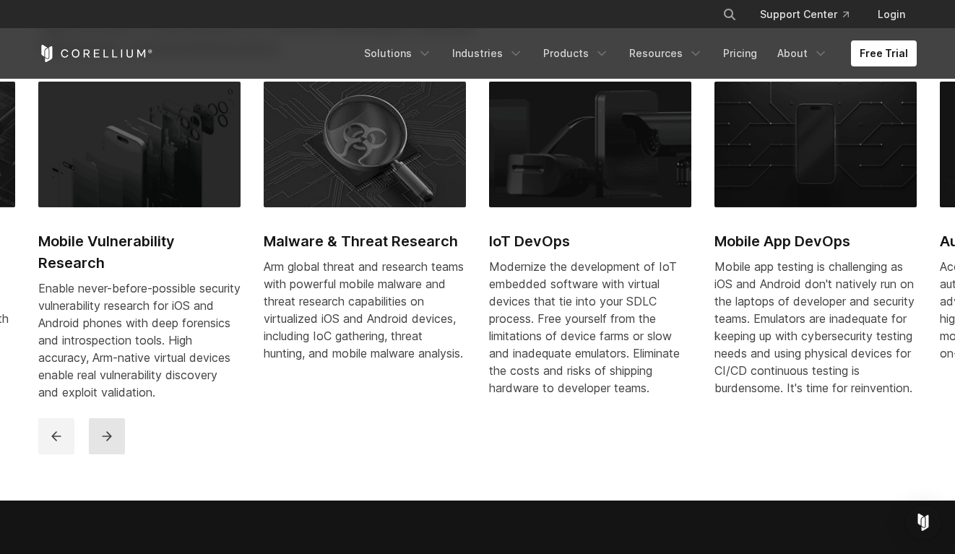
click at [106, 436] on button "next" at bounding box center [107, 436] width 36 height 36
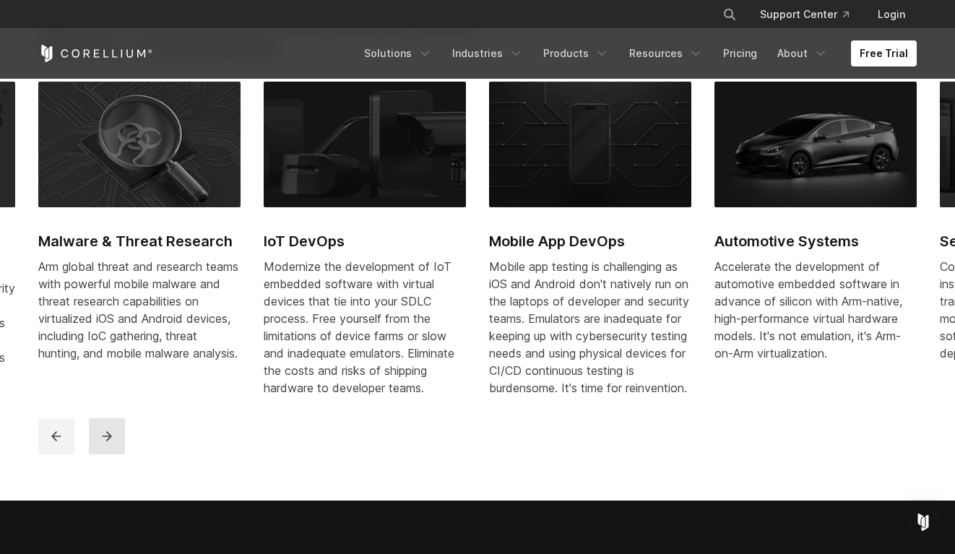
click at [106, 436] on button "next" at bounding box center [107, 436] width 36 height 36
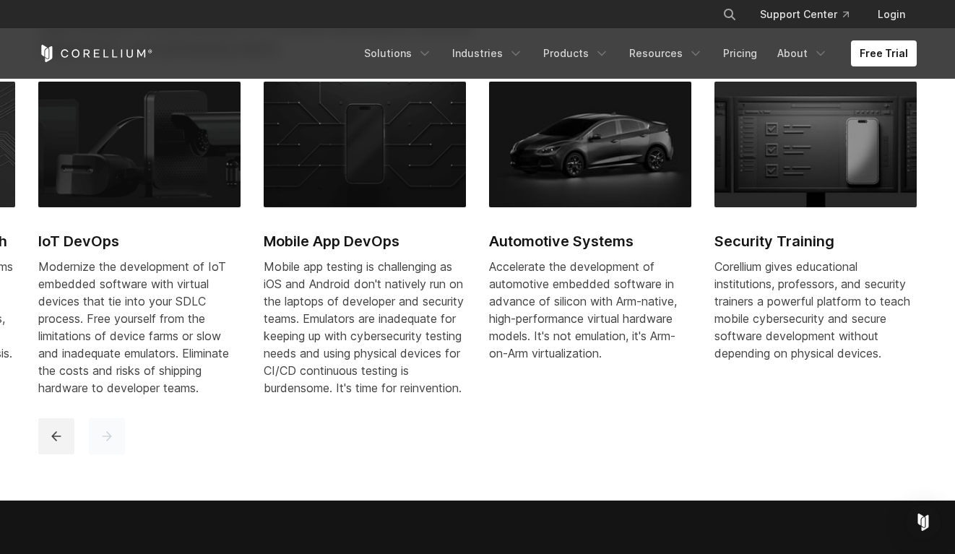
click at [106, 436] on button "next" at bounding box center [107, 436] width 36 height 36
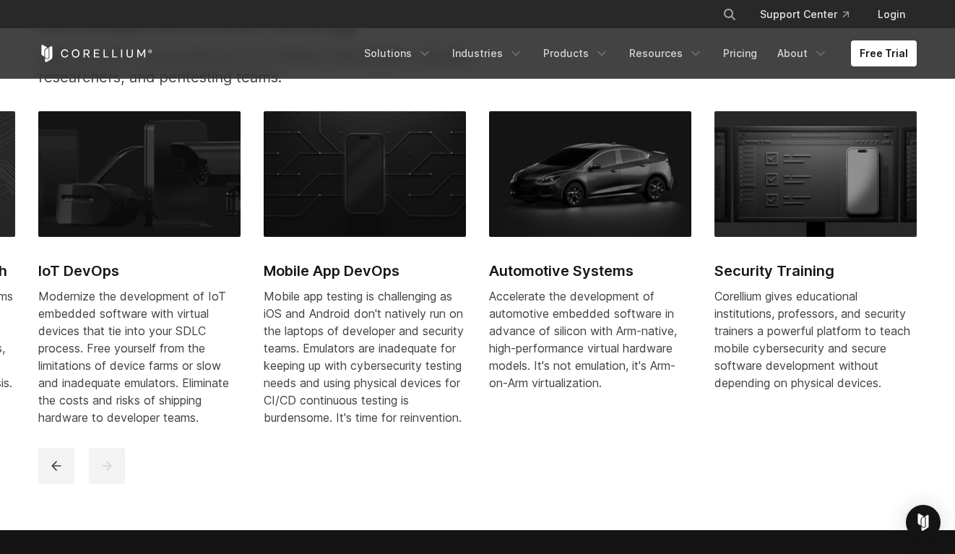
scroll to position [677, 0]
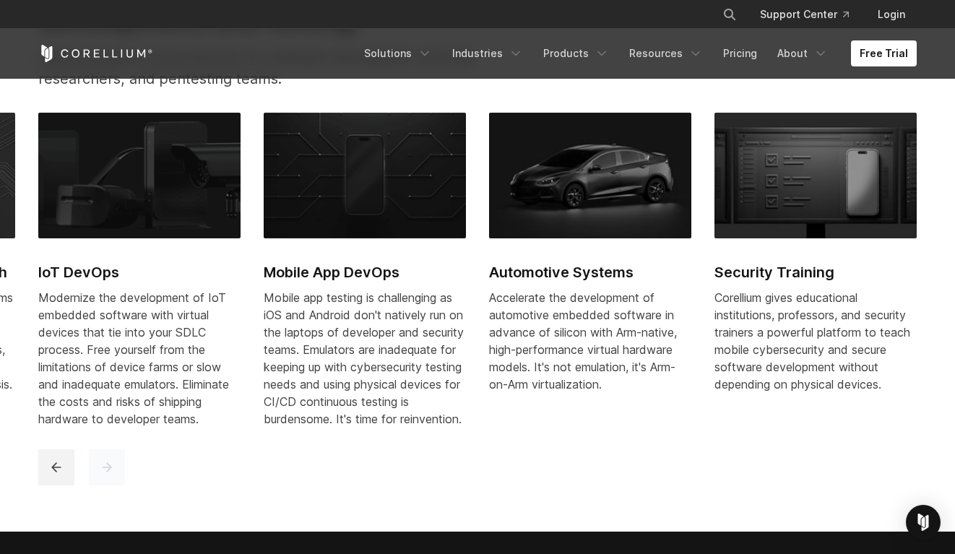
click at [95, 474] on button "next" at bounding box center [107, 467] width 36 height 36
click at [73, 474] on button "previous" at bounding box center [56, 467] width 36 height 36
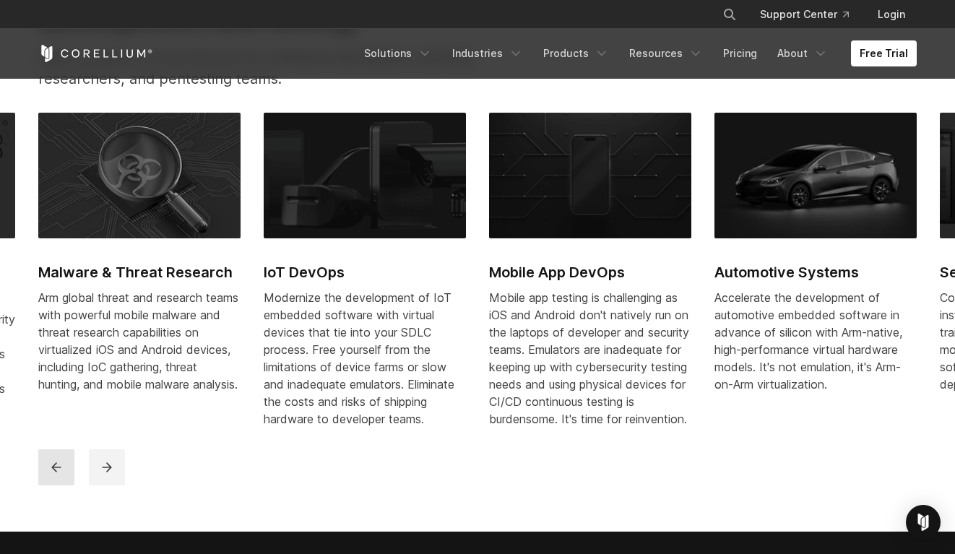
click at [73, 474] on button "previous" at bounding box center [56, 467] width 36 height 36
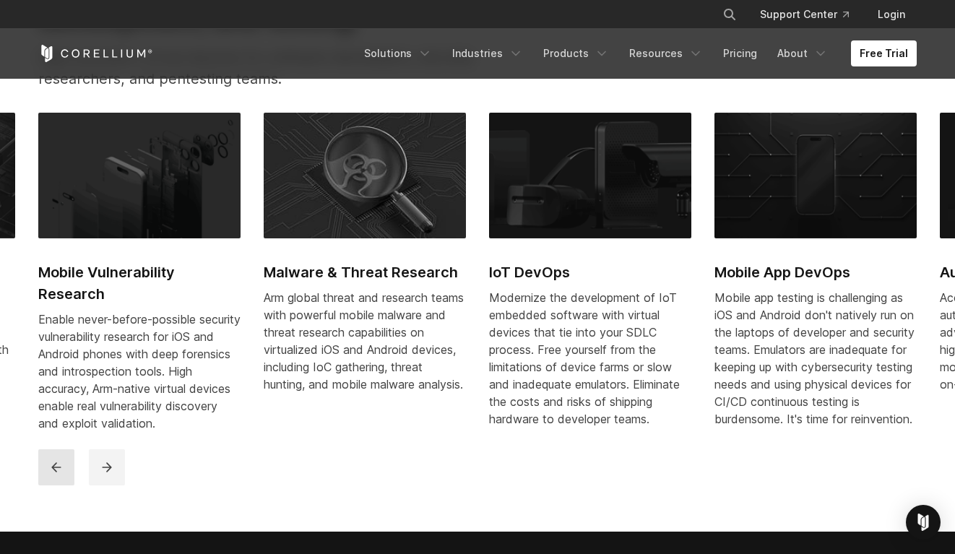
click at [73, 474] on button "previous" at bounding box center [56, 467] width 36 height 36
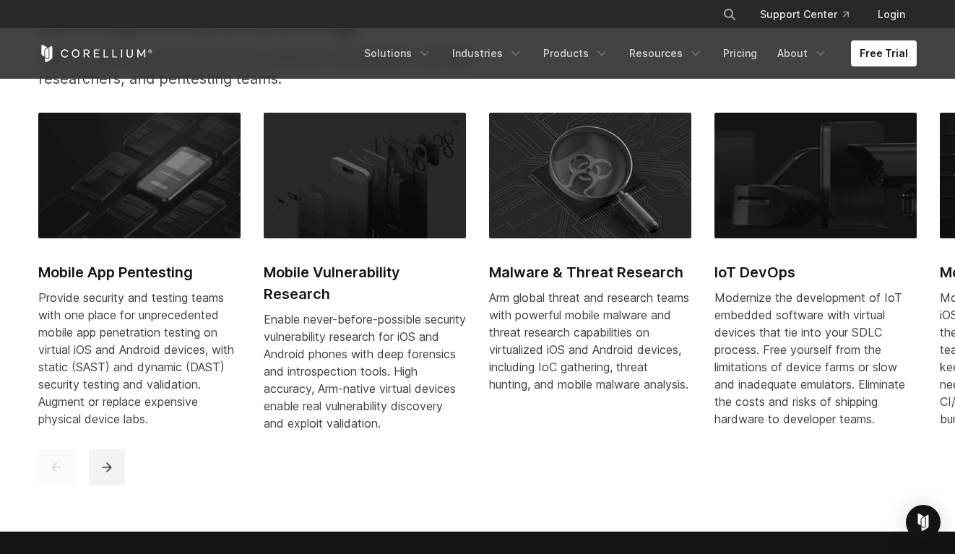
click at [73, 474] on button "previous" at bounding box center [56, 467] width 36 height 36
click at [110, 472] on icon "next" at bounding box center [107, 467] width 14 height 14
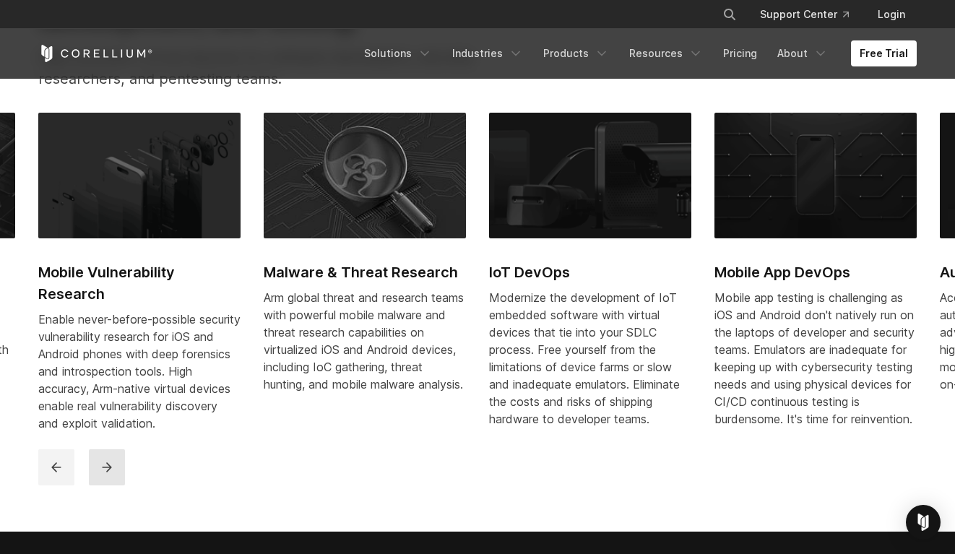
click at [110, 472] on icon "next" at bounding box center [107, 467] width 14 height 14
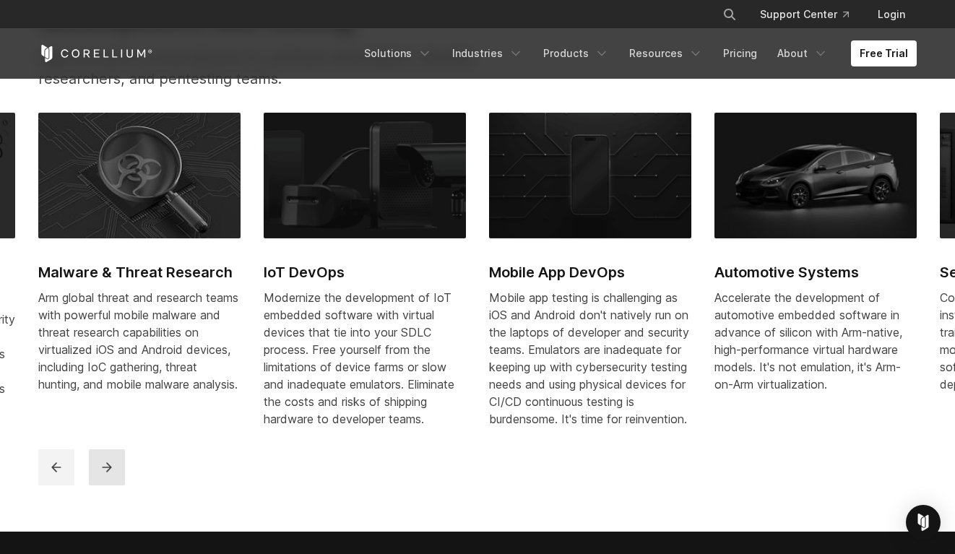
click at [110, 472] on icon "next" at bounding box center [107, 467] width 14 height 14
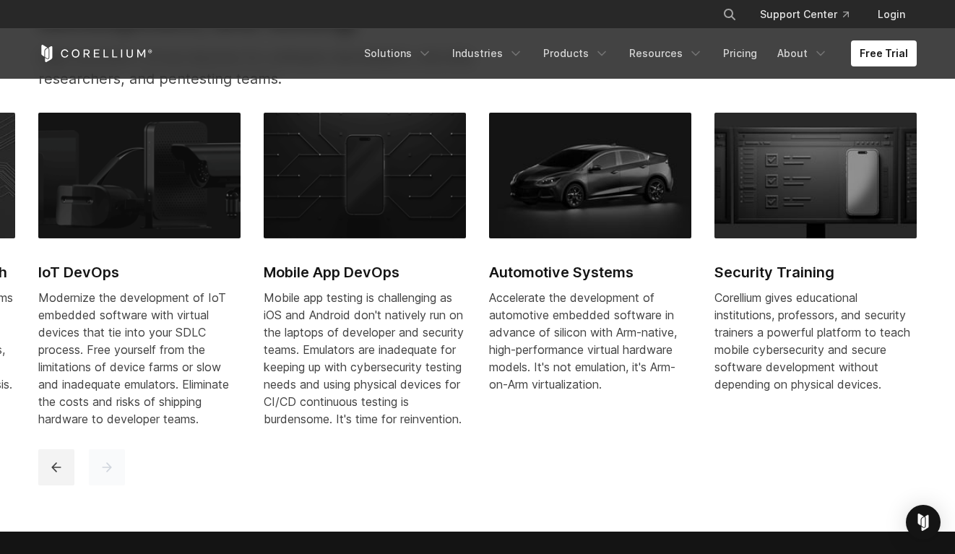
click at [110, 472] on icon "next" at bounding box center [107, 467] width 14 height 14
click at [819, 56] on icon "Navigation Menu" at bounding box center [820, 53] width 14 height 14
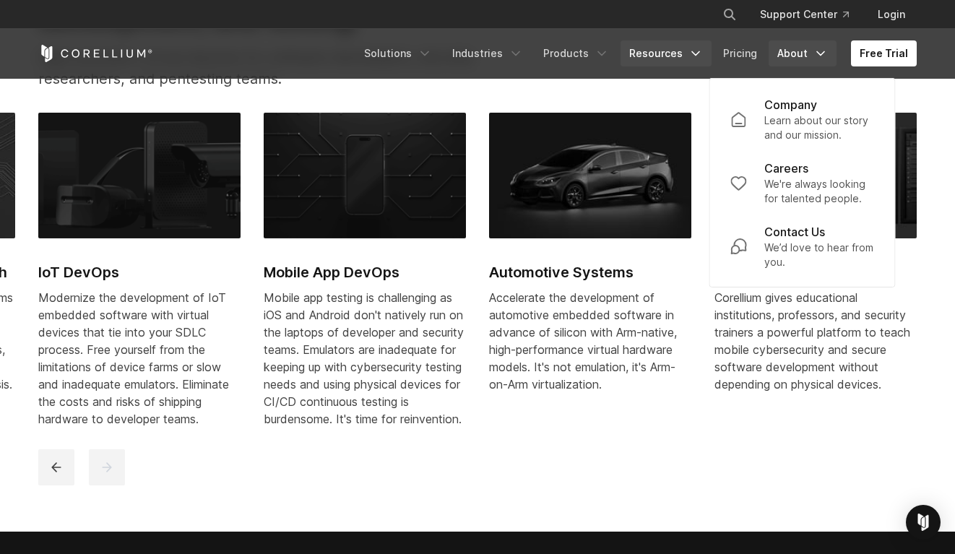
click at [685, 54] on link "Resources" at bounding box center [665, 53] width 91 height 26
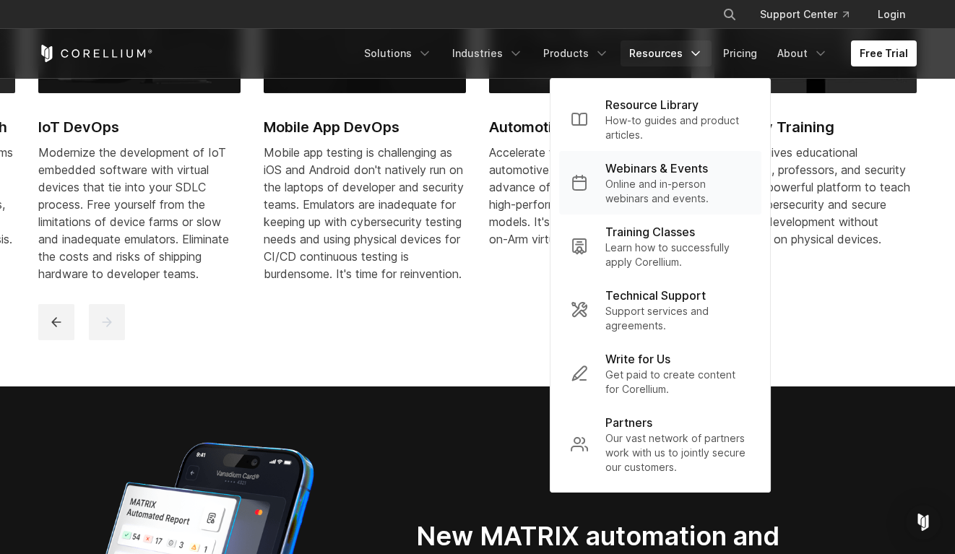
scroll to position [830, 0]
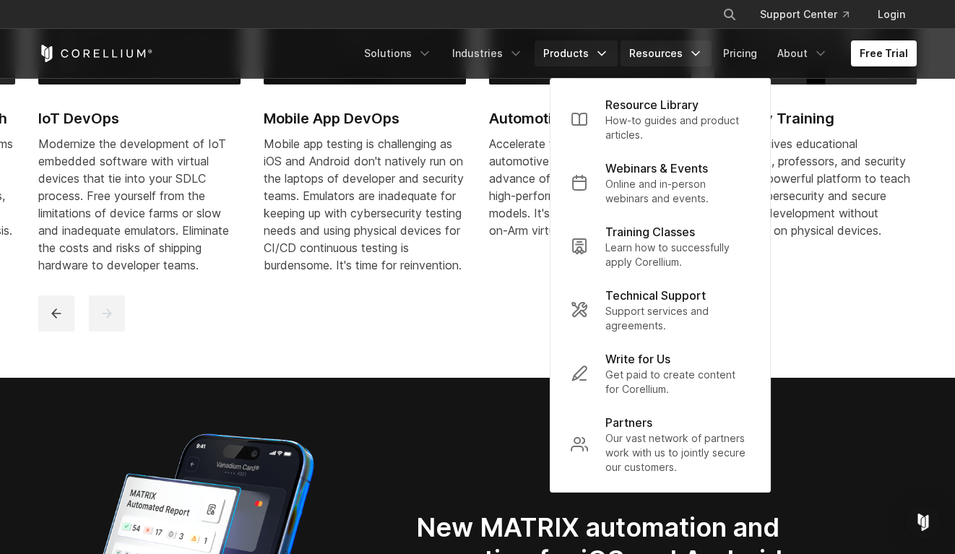
click at [565, 51] on link "Products" at bounding box center [575, 53] width 83 height 26
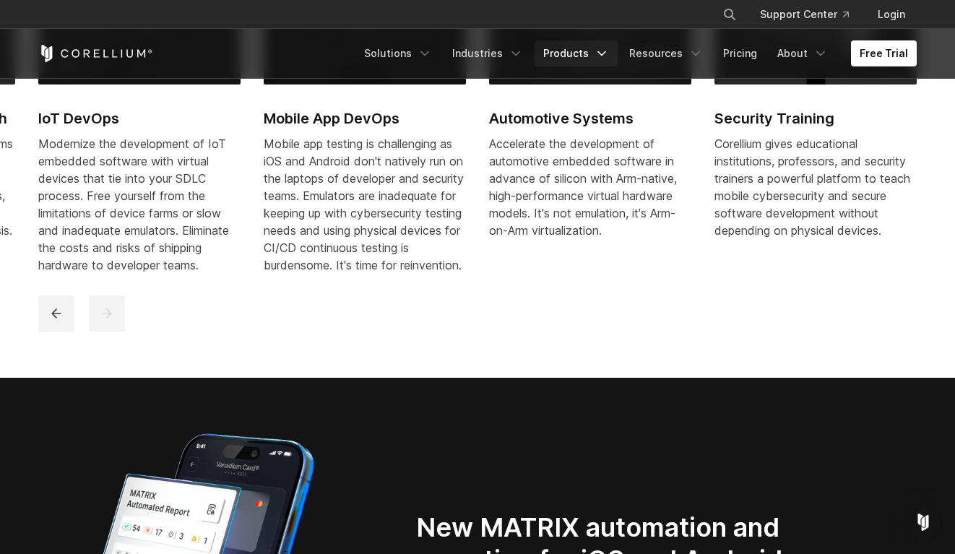
click at [565, 51] on link "Products" at bounding box center [575, 53] width 83 height 26
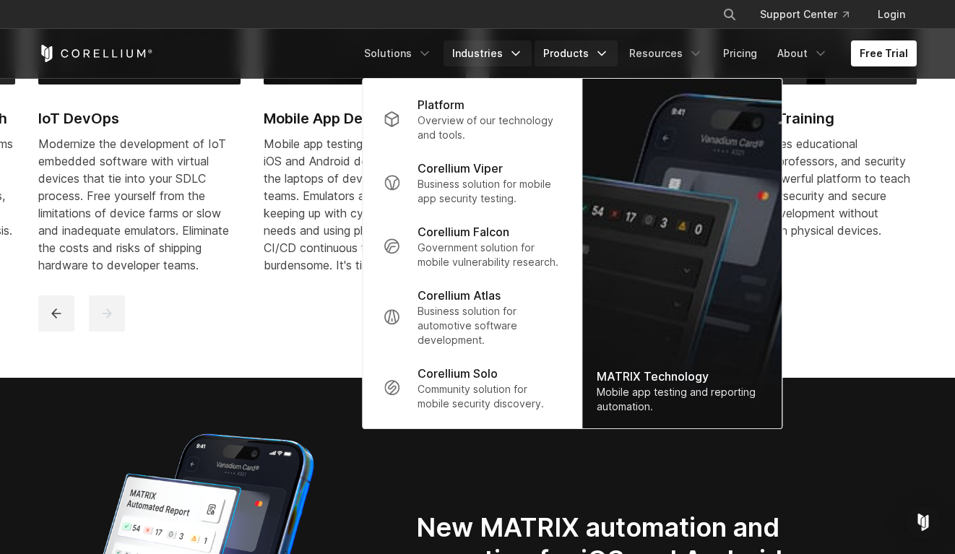
click at [484, 56] on link "Industries" at bounding box center [487, 53] width 88 height 26
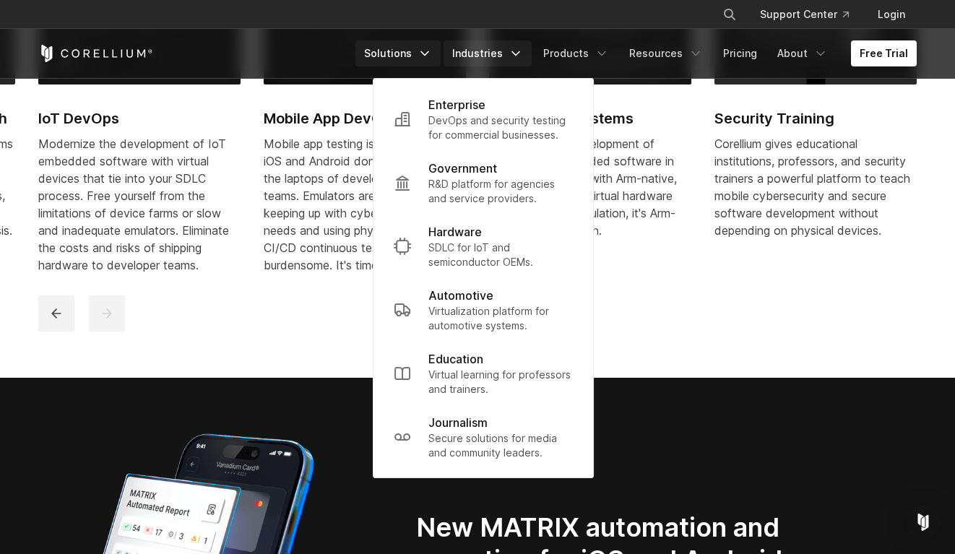
click at [432, 56] on icon "Navigation Menu" at bounding box center [424, 53] width 14 height 14
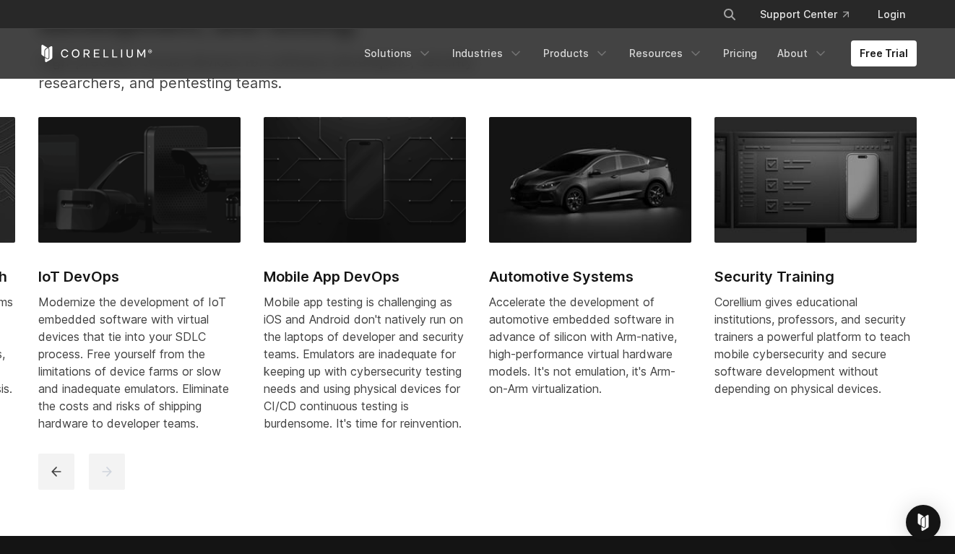
scroll to position [671, 0]
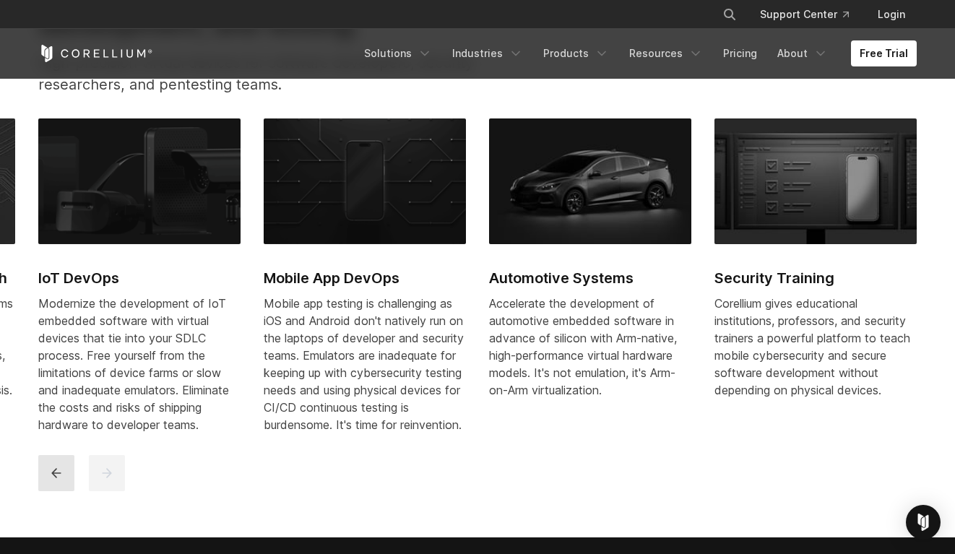
click at [56, 479] on icon "previous" at bounding box center [56, 473] width 14 height 14
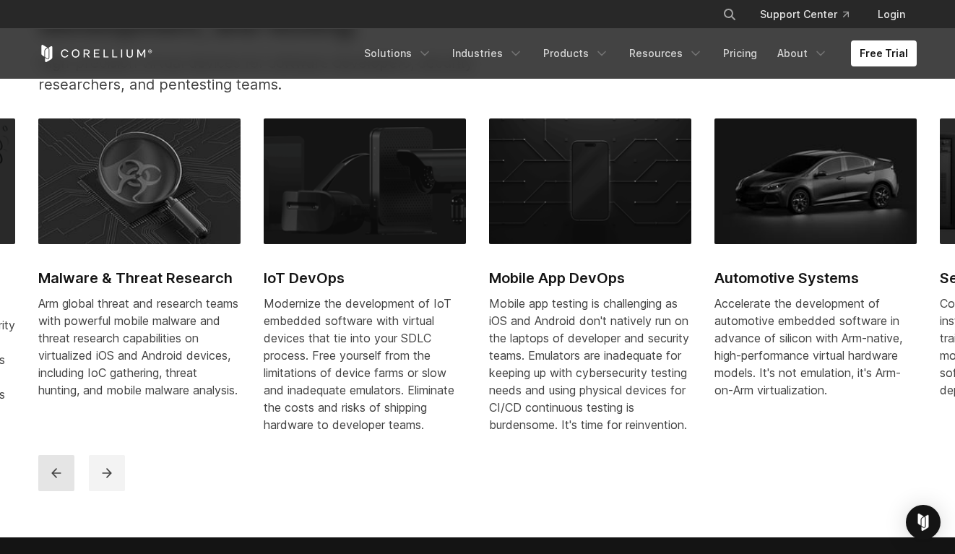
click at [56, 479] on icon "previous" at bounding box center [56, 473] width 14 height 14
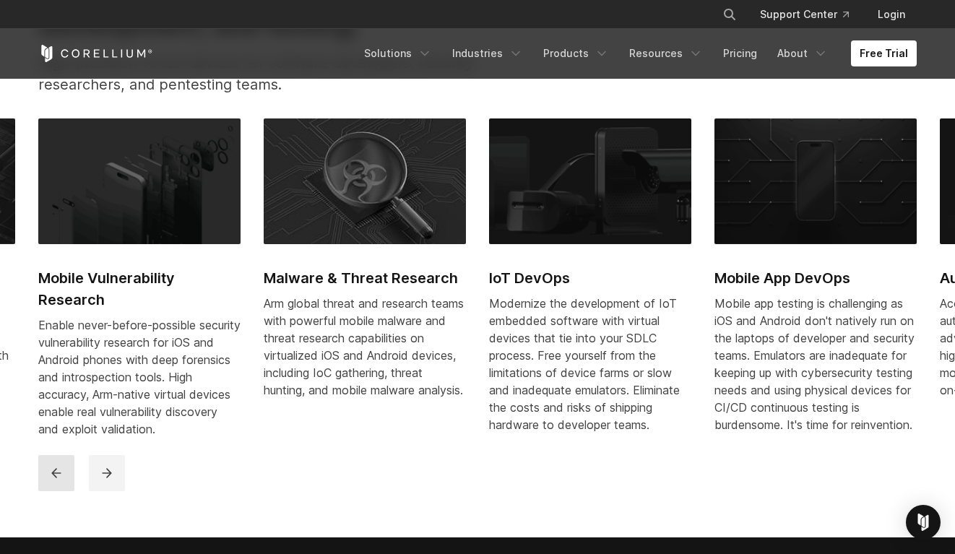
click at [56, 479] on icon "previous" at bounding box center [56, 473] width 14 height 14
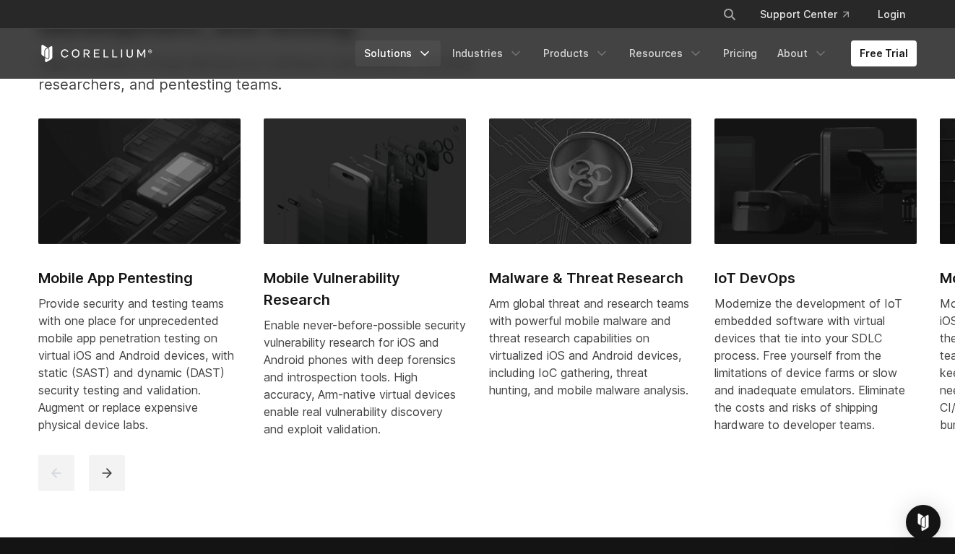
click at [423, 59] on link "Solutions" at bounding box center [397, 53] width 85 height 26
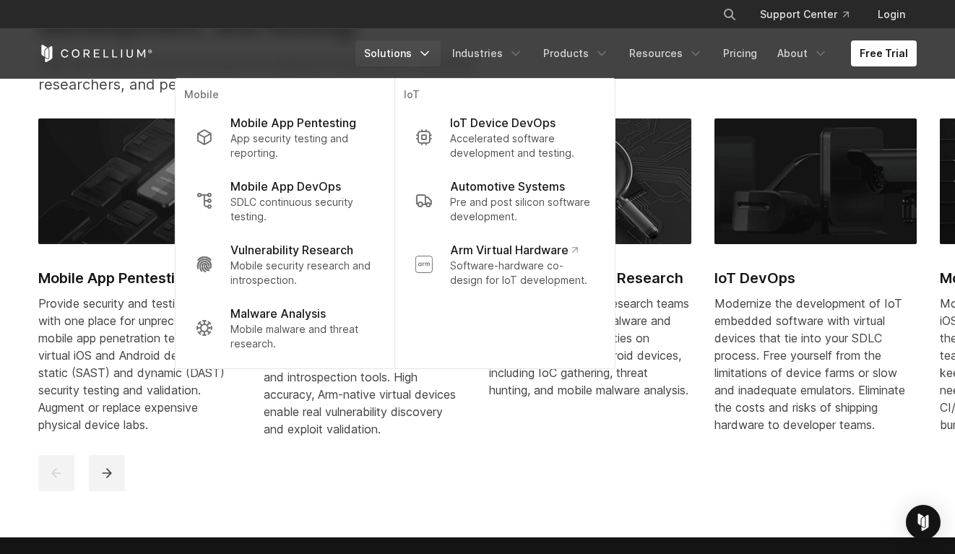
click at [425, 57] on link "Solutions" at bounding box center [397, 53] width 85 height 26
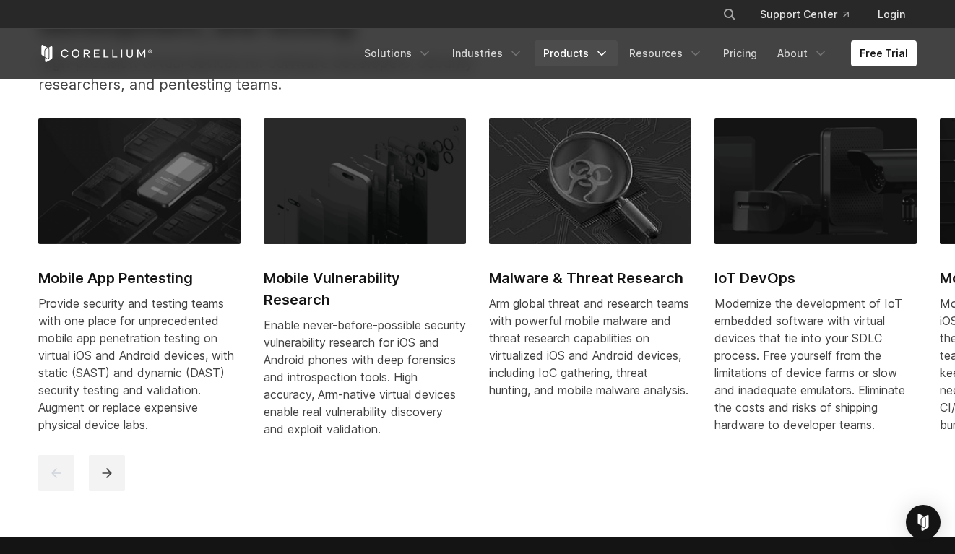
click at [575, 50] on link "Products" at bounding box center [575, 53] width 83 height 26
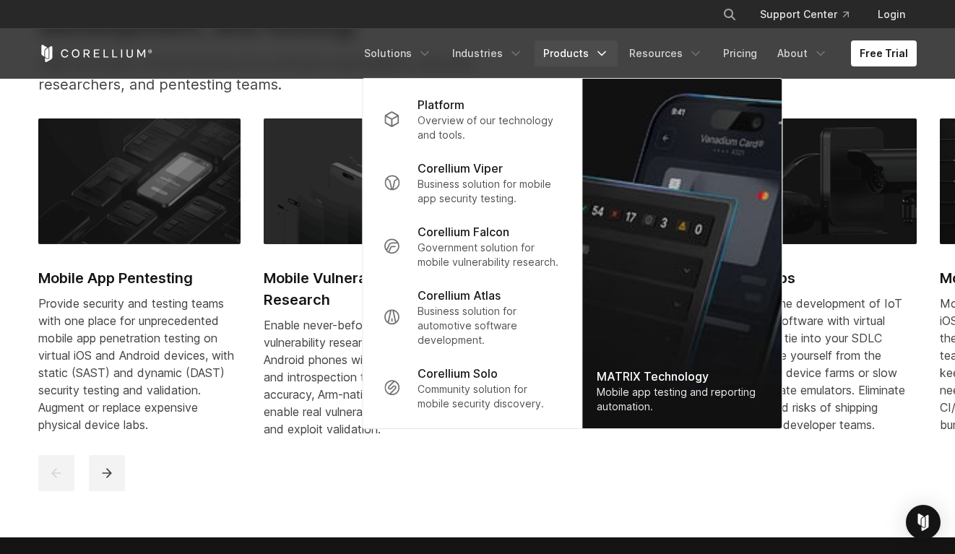
click at [368, 89] on p "High-precision virtual devices for software developers, security researchers, a…" at bounding box center [284, 73] width 492 height 43
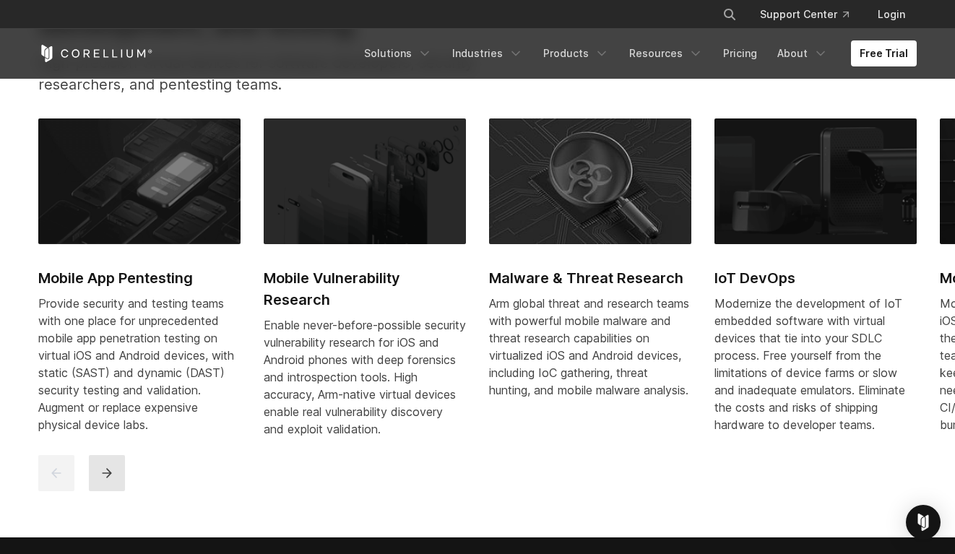
click at [114, 482] on button "next" at bounding box center [107, 473] width 36 height 36
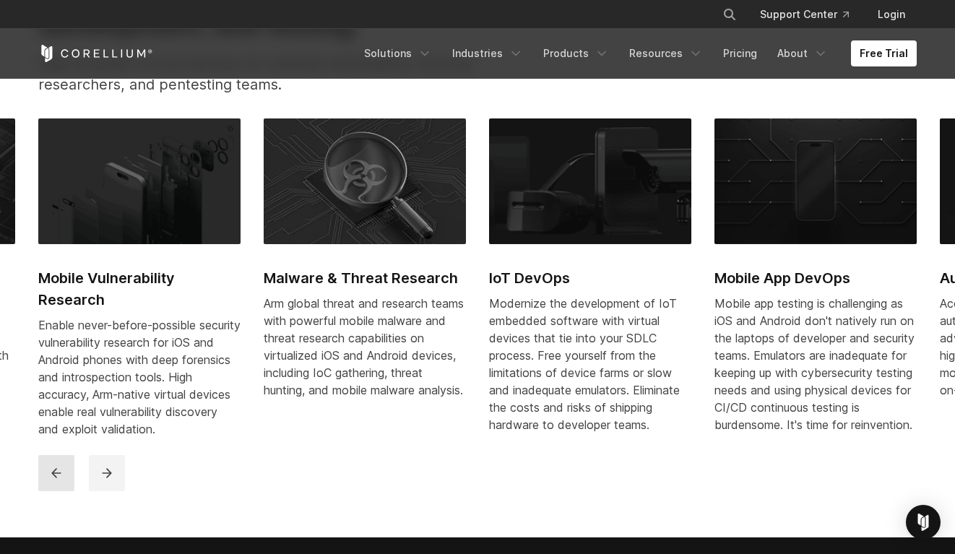
click at [53, 479] on icon "previous" at bounding box center [56, 473] width 14 height 14
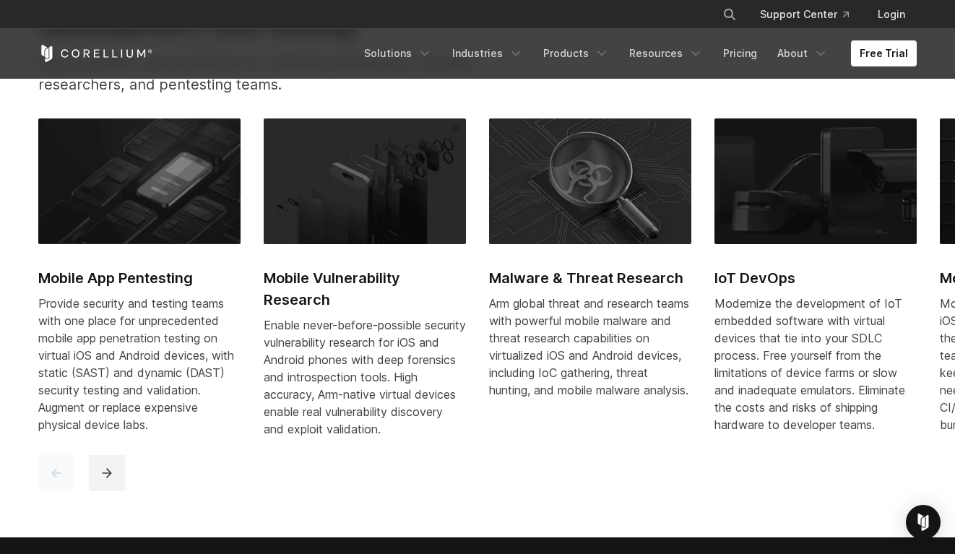
click at [53, 479] on icon "previous" at bounding box center [56, 473] width 14 height 14
click at [595, 60] on link "Products" at bounding box center [575, 53] width 83 height 26
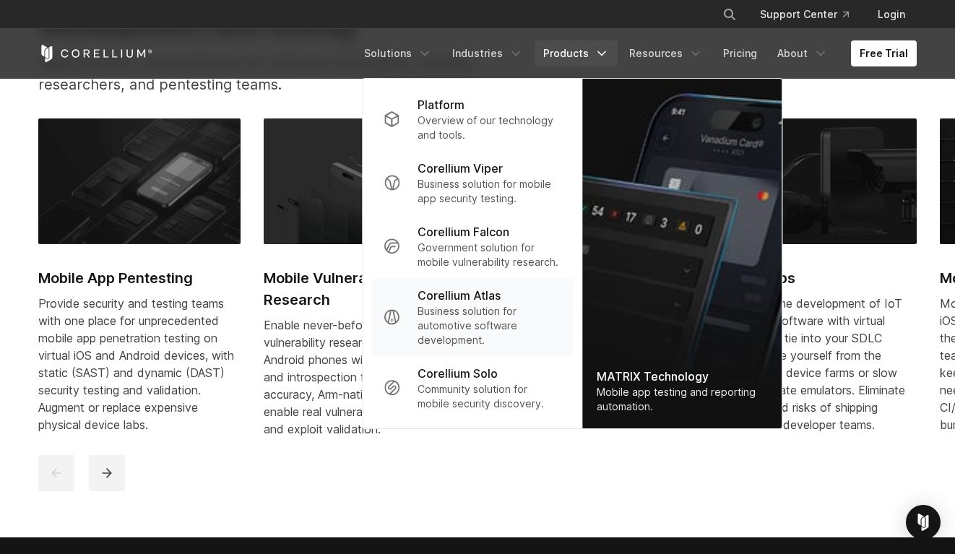
click at [517, 304] on p "Business solution for automotive software development." at bounding box center [489, 325] width 144 height 43
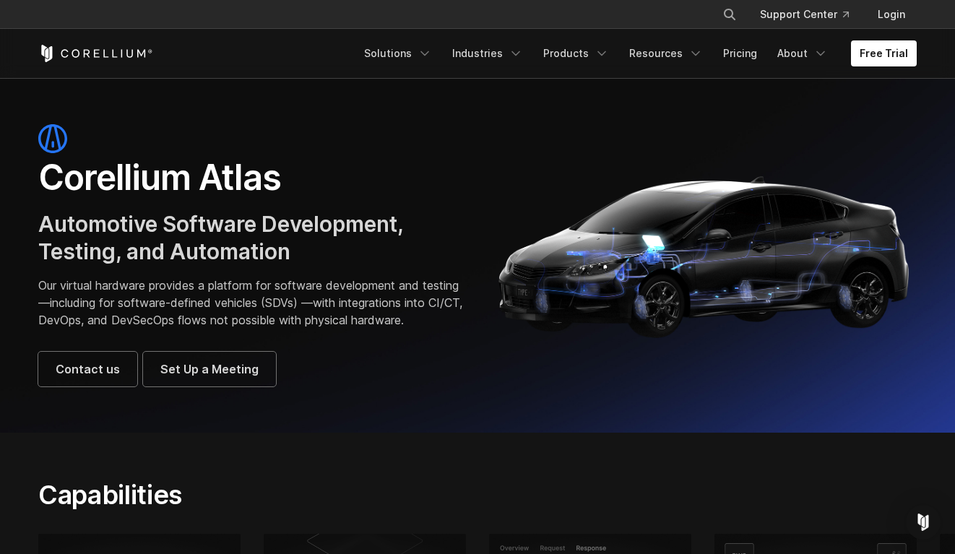
click at [111, 56] on icon "Corellium Home" at bounding box center [95, 53] width 115 height 17
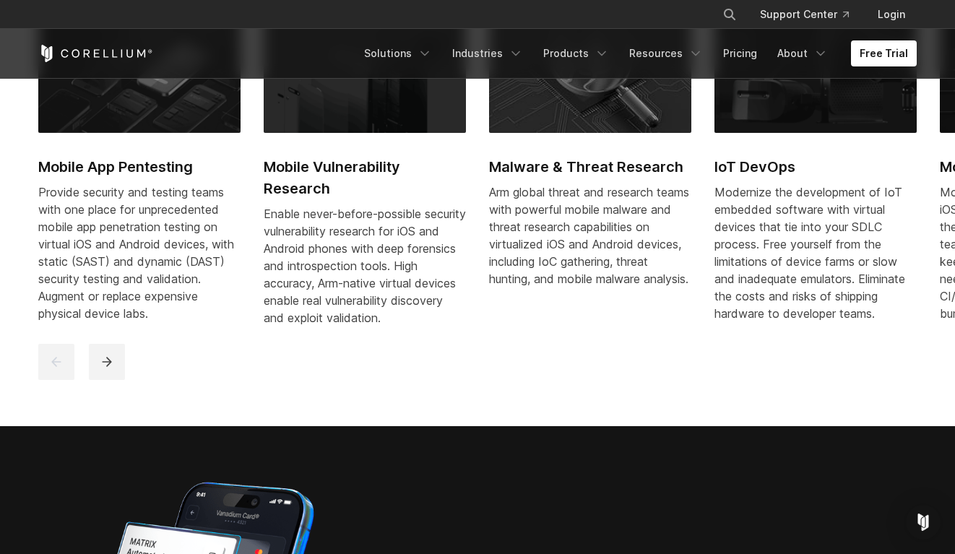
scroll to position [785, 0]
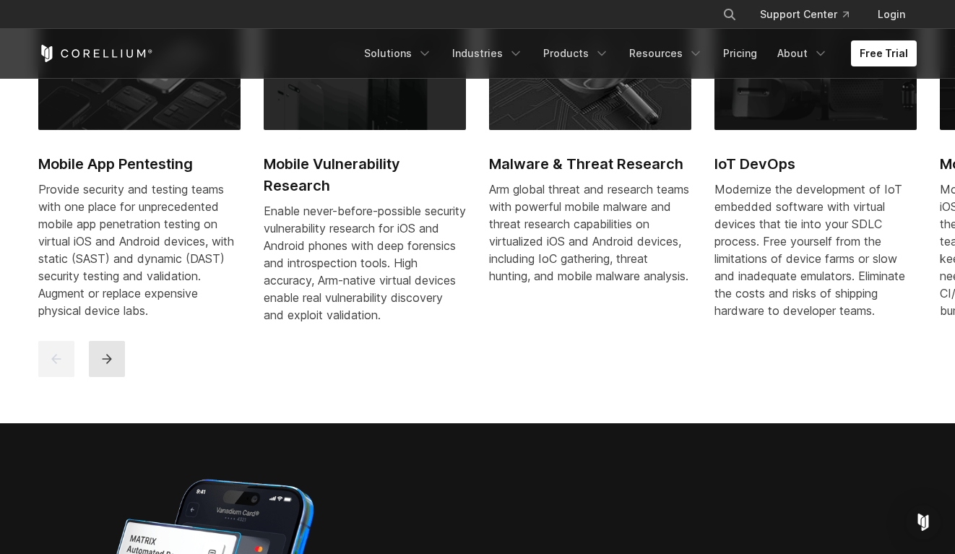
click at [121, 370] on button "next" at bounding box center [107, 359] width 36 height 36
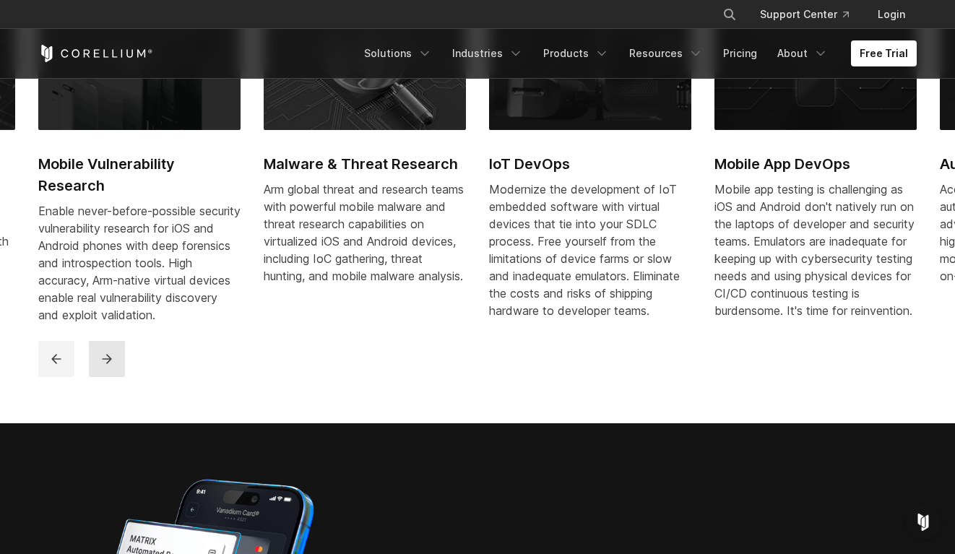
click at [121, 370] on button "next" at bounding box center [107, 359] width 36 height 36
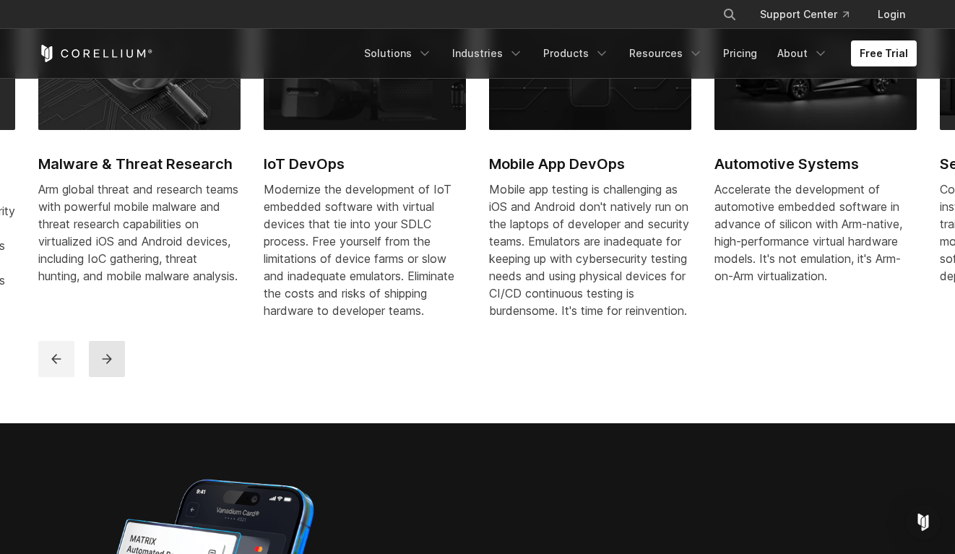
click at [121, 370] on button "next" at bounding box center [107, 359] width 36 height 36
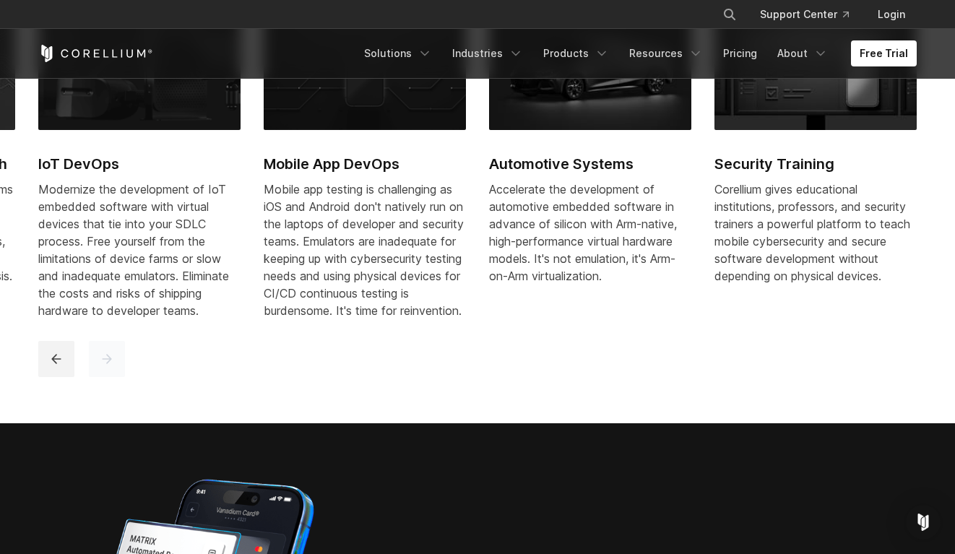
click at [108, 363] on icon "next" at bounding box center [106, 358] width 9 height 9
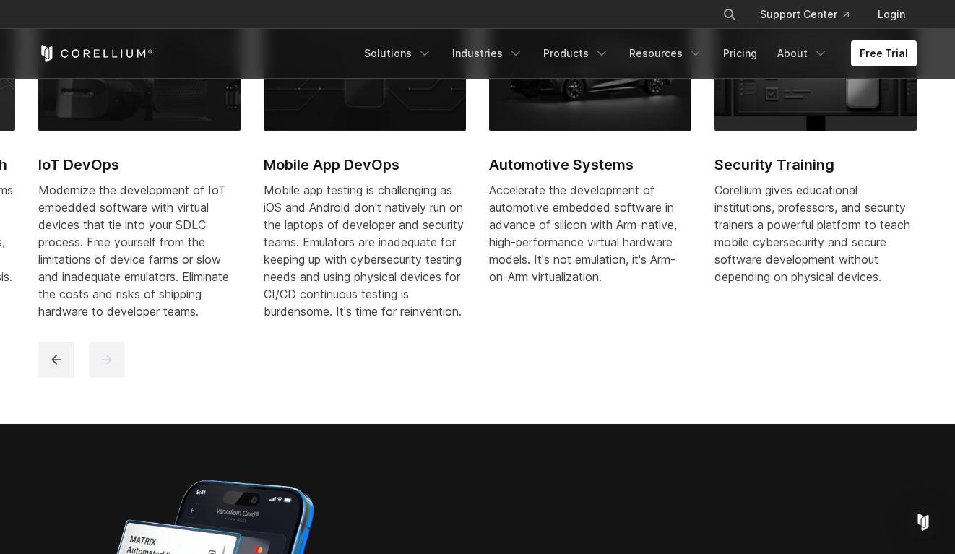
scroll to position [779, 0]
